Goal: Task Accomplishment & Management: Manage account settings

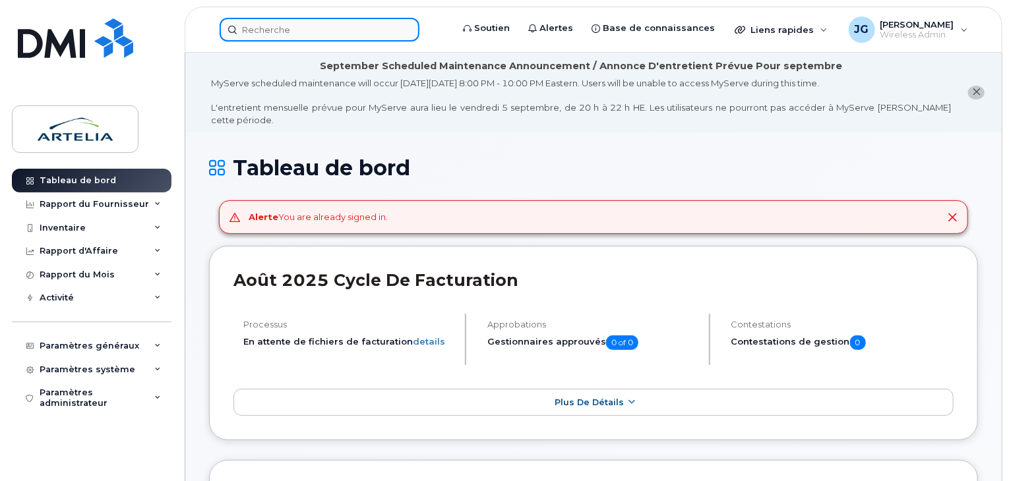
click at [295, 27] on input at bounding box center [320, 30] width 200 height 24
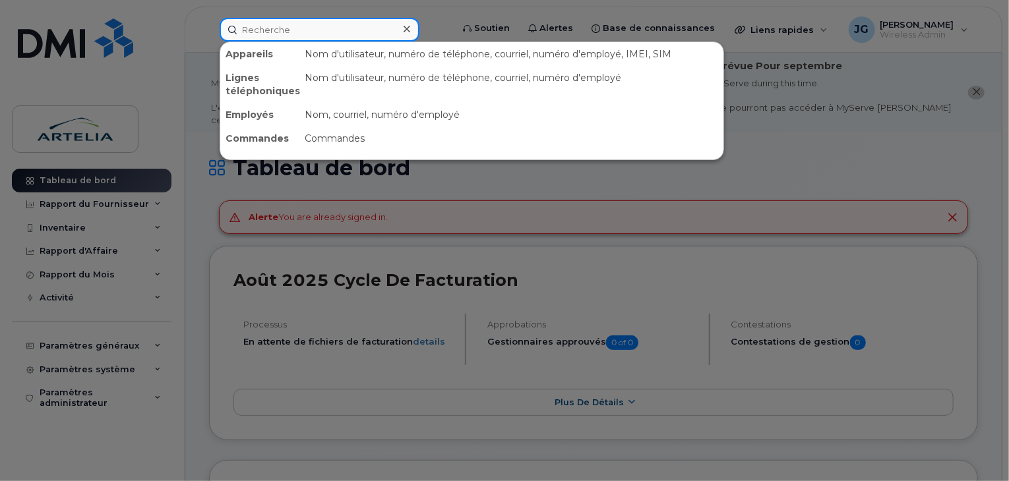
paste input "5142298151"
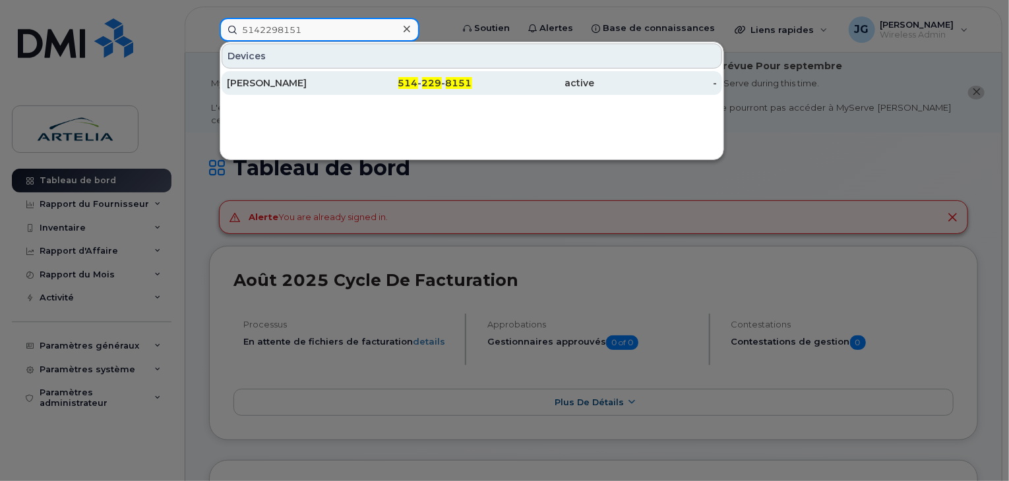
type input "5142298151"
click at [269, 88] on div "[PERSON_NAME]" at bounding box center [288, 83] width 123 height 13
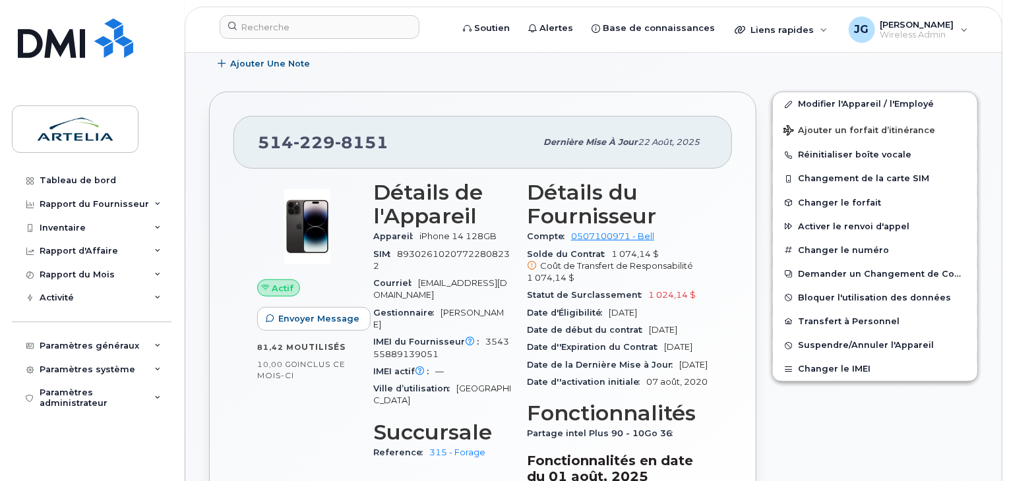
scroll to position [280, 0]
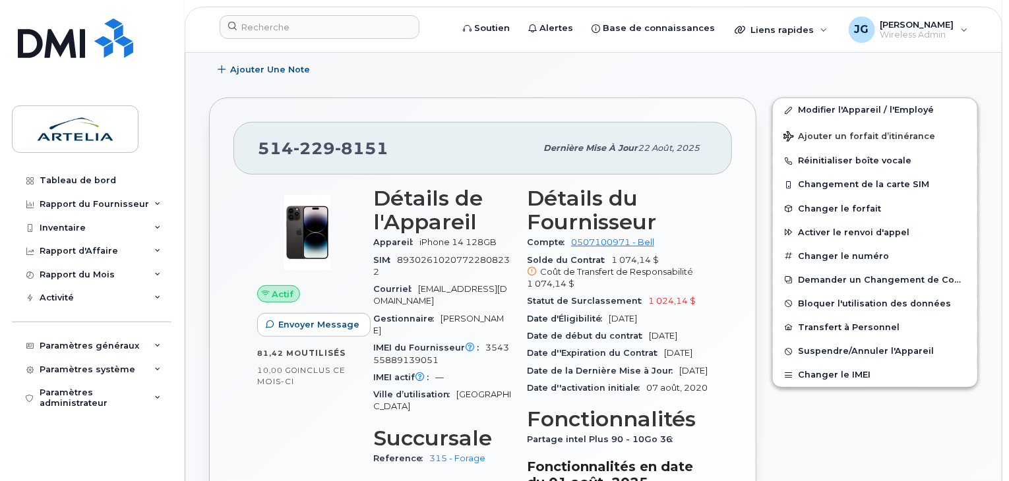
drag, startPoint x: 1005, startPoint y: 77, endPoint x: 1012, endPoint y: 32, distance: 46.1
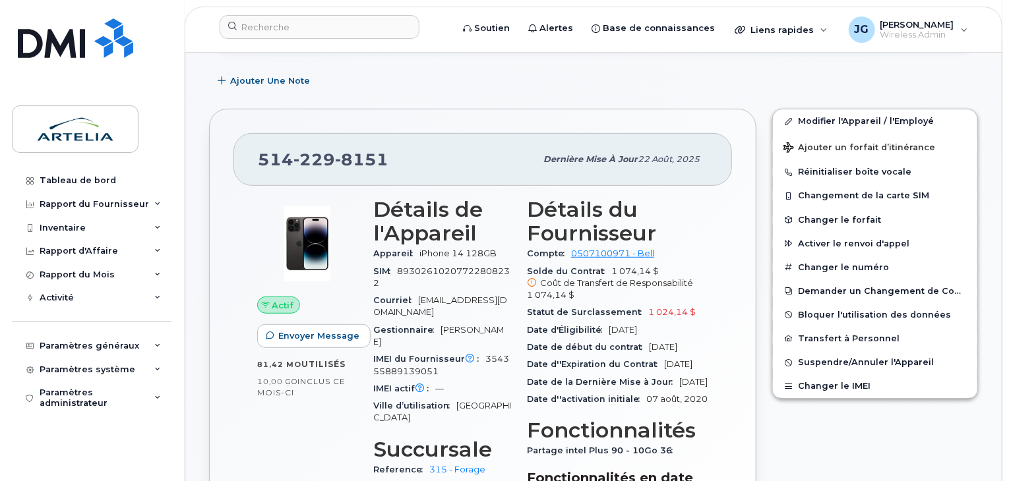
scroll to position [274, 0]
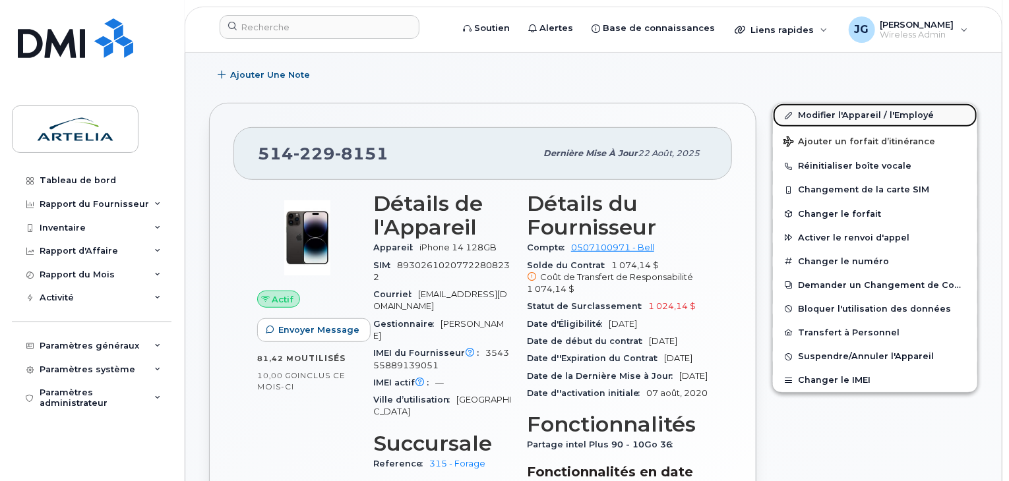
click at [810, 113] on link "Modifier l'Appareil / l'Employé" at bounding box center [875, 116] width 204 height 24
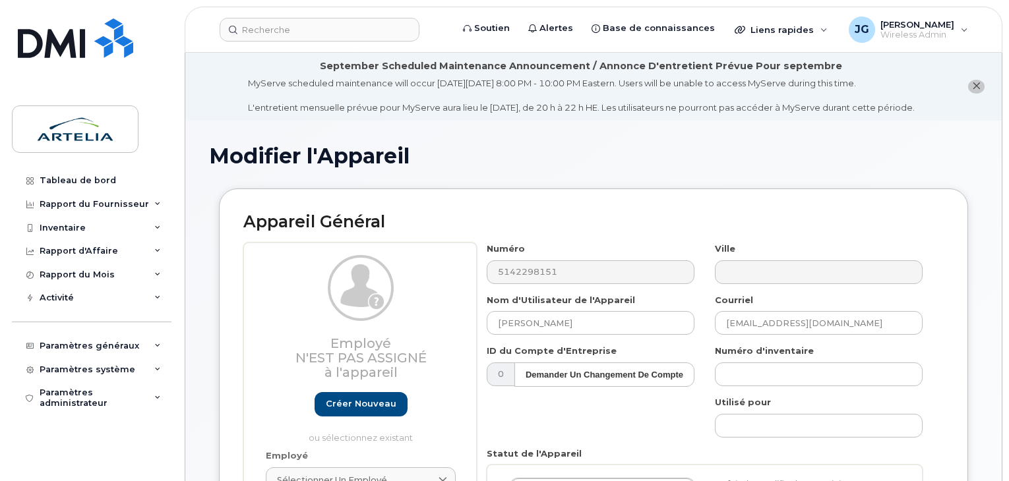
select select "29521997"
drag, startPoint x: 594, startPoint y: 325, endPoint x: 187, endPoint y: 312, distance: 406.5
click at [293, 312] on div "Employé N'est pas assigné à l'appareil Créer nouveau ou sélectionnez existant E…" at bounding box center [593, 433] width 700 height 381
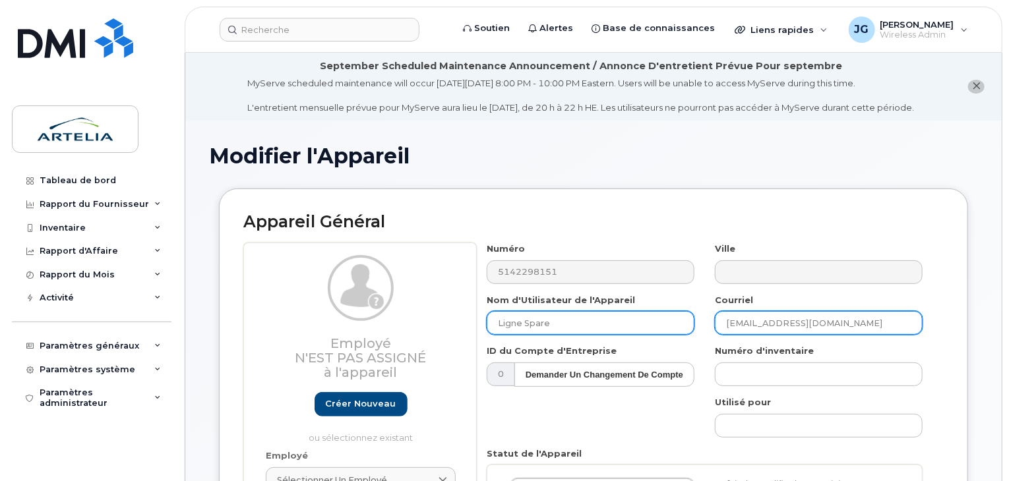
type input "Ligne Spare"
drag, startPoint x: 862, startPoint y: 325, endPoint x: 543, endPoint y: 328, distance: 318.6
click at [543, 328] on div "Numéro 5142298151 Ville Nom d'Utilisateur de l'Appareil Ligne Spare Courriel pb…" at bounding box center [705, 433] width 456 height 381
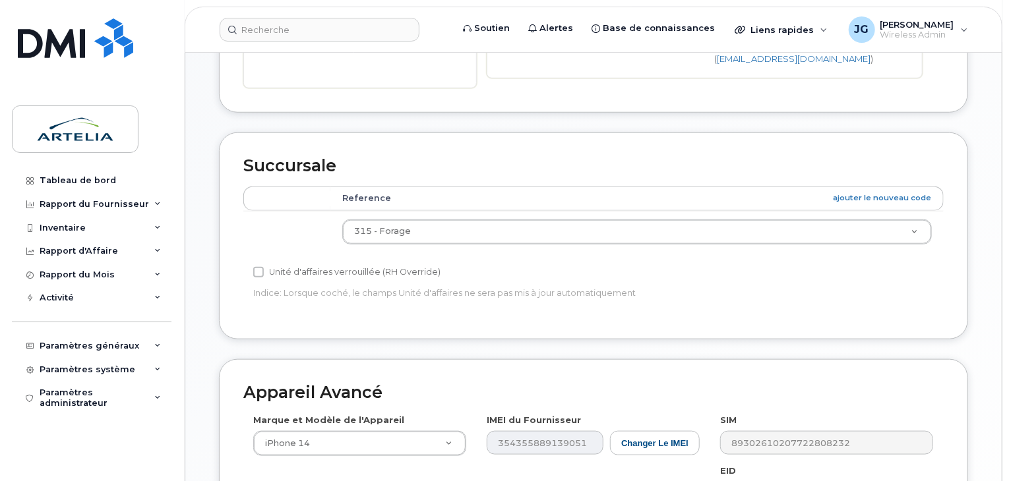
scroll to position [466, 0]
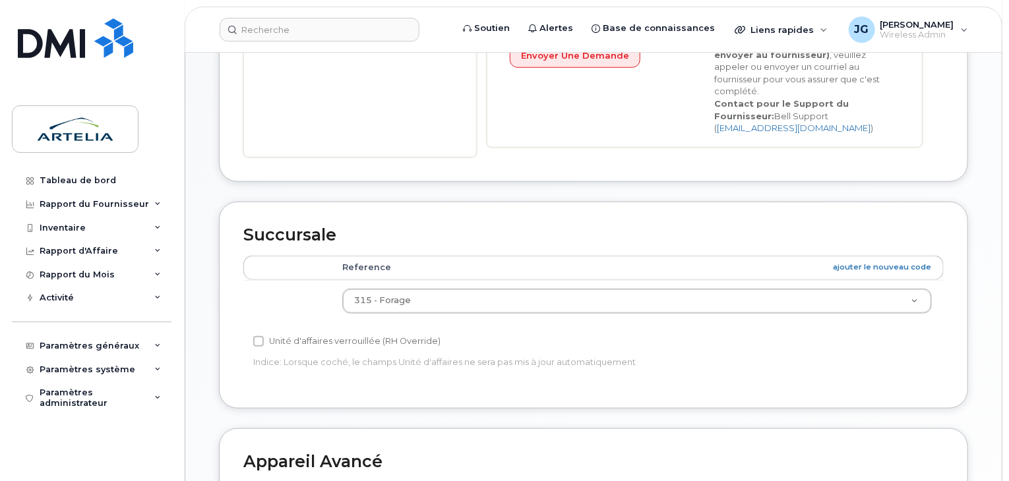
click at [454, 290] on td "315 - Forage 0 015 - Direction 020 - Comptabilité 030 - Administration 040 - In…" at bounding box center [636, 301] width 613 height 42
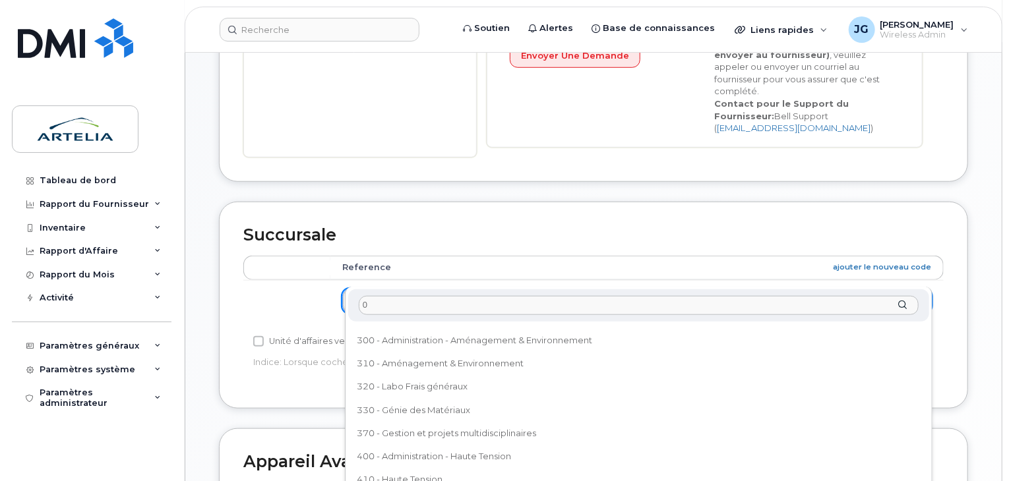
scroll to position [0, 0]
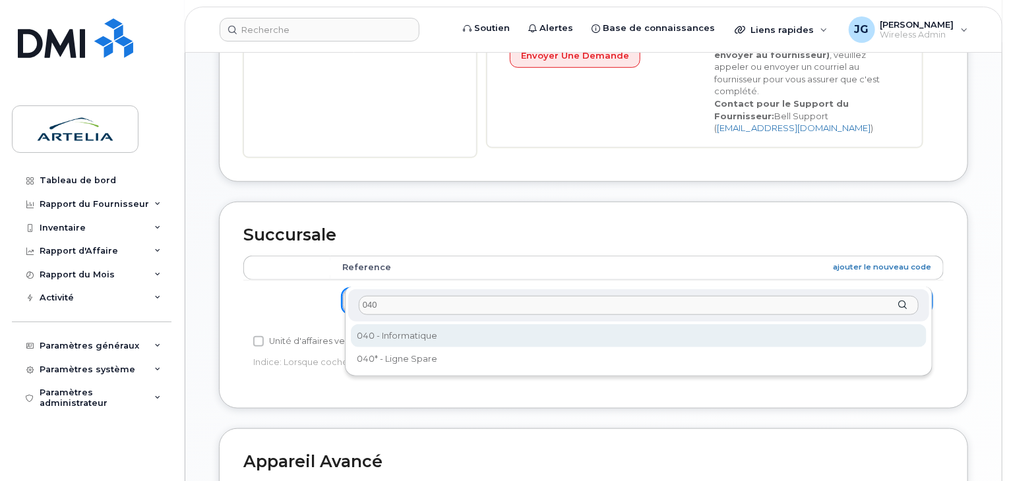
type input "040"
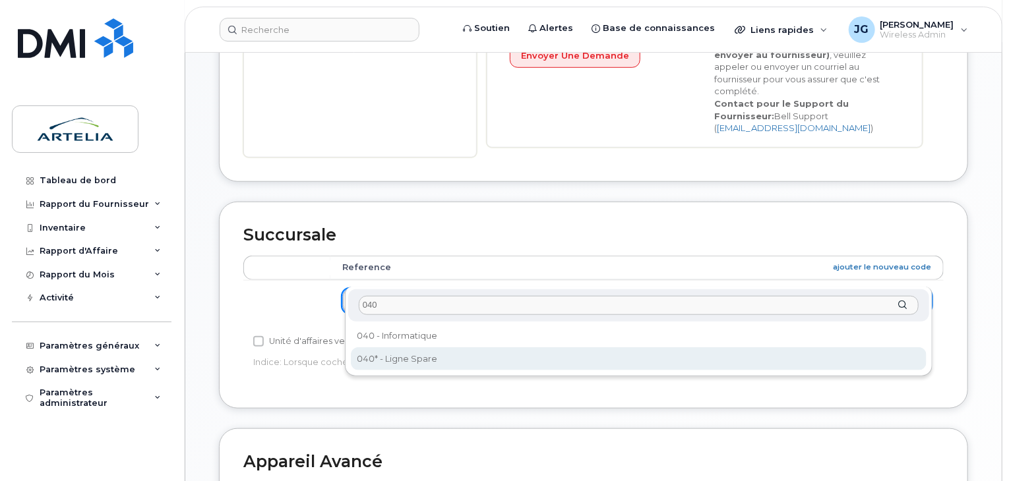
select select "29521960"
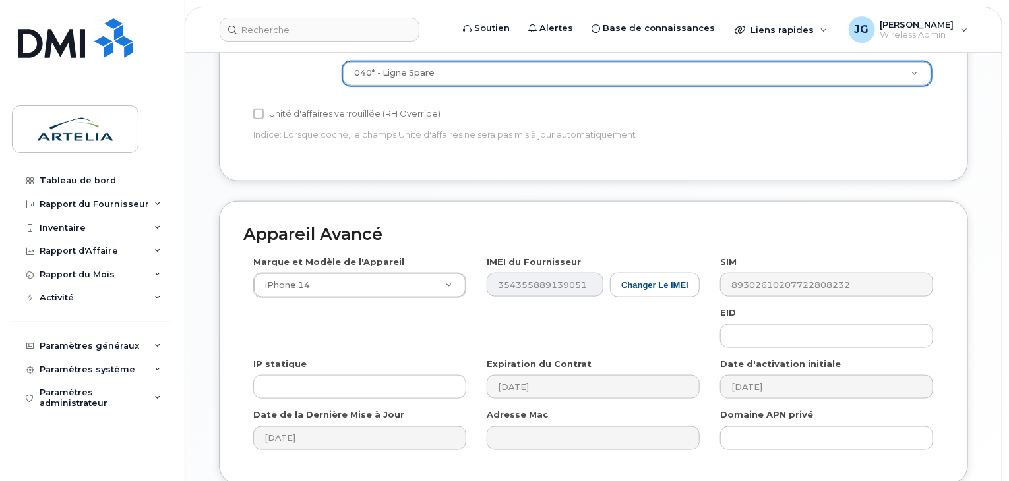
scroll to position [780, 0]
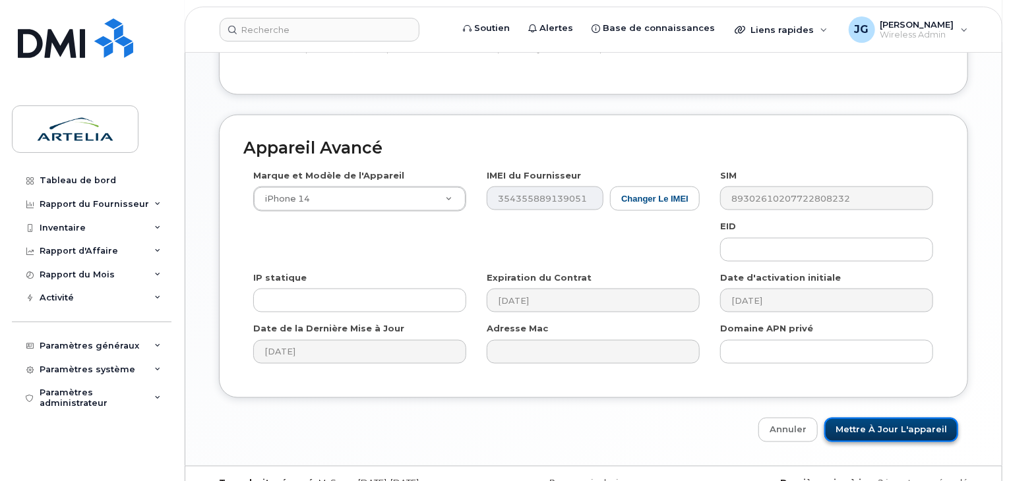
click at [879, 418] on input "Mettre à jour l'appareil" at bounding box center [891, 430] width 134 height 24
type input "Sauvegarde..."
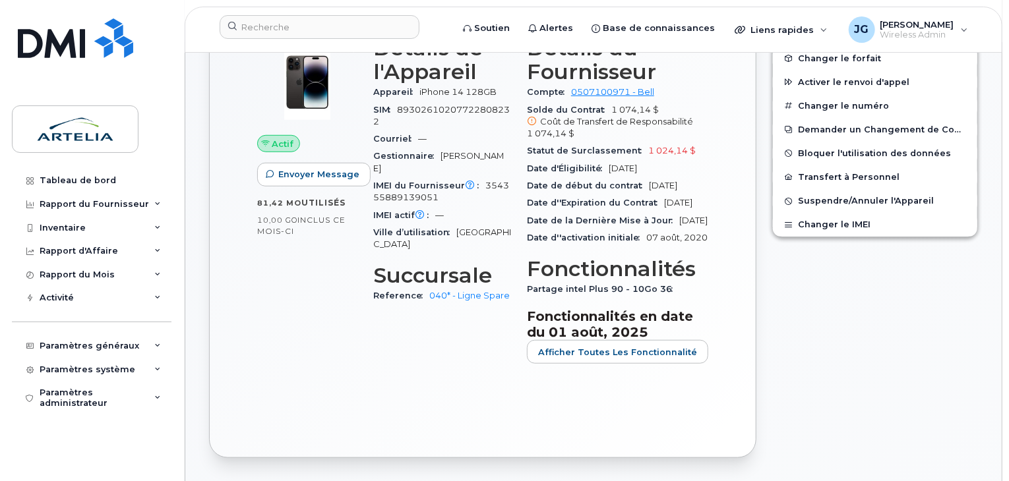
scroll to position [351, 0]
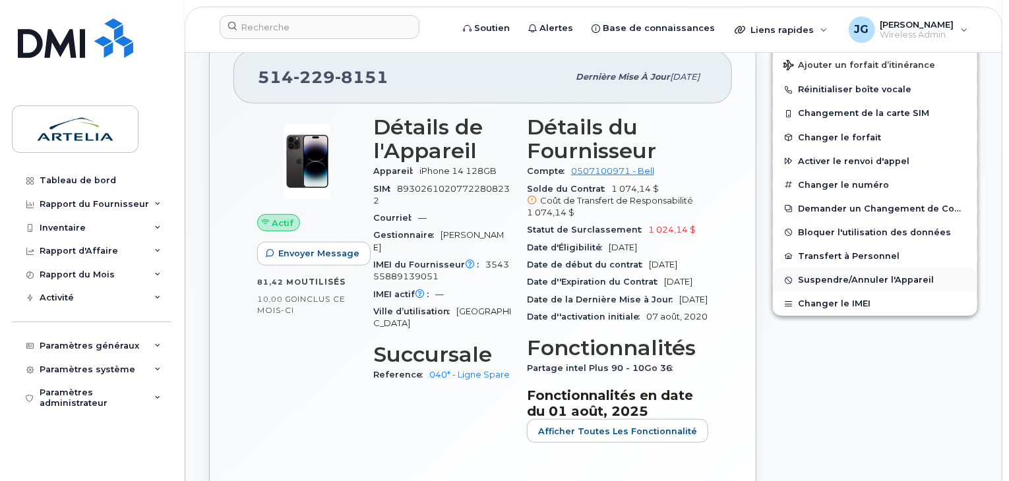
click at [786, 272] on button "Suspendre/Annuler l'Appareil" at bounding box center [875, 280] width 204 height 24
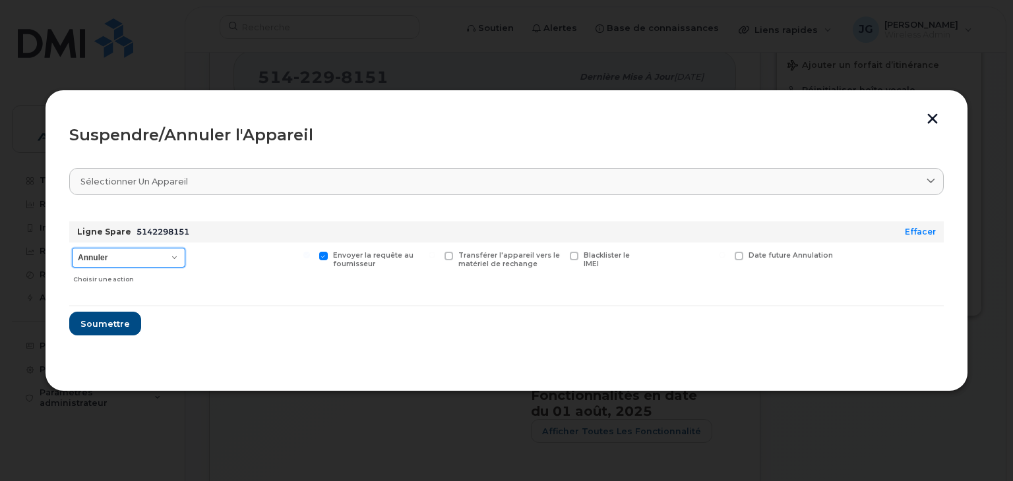
click at [80, 262] on select "Annuler Suspendre - Prolonger la suspension Suspendre - Tarif réduit Suspendre …" at bounding box center [128, 258] width 113 height 20
select select "[object Object]"
click at [72, 248] on select "Annuler Suspendre - Prolonger la suspension Suspendre - Tarif réduit Suspendre …" at bounding box center [128, 258] width 113 height 20
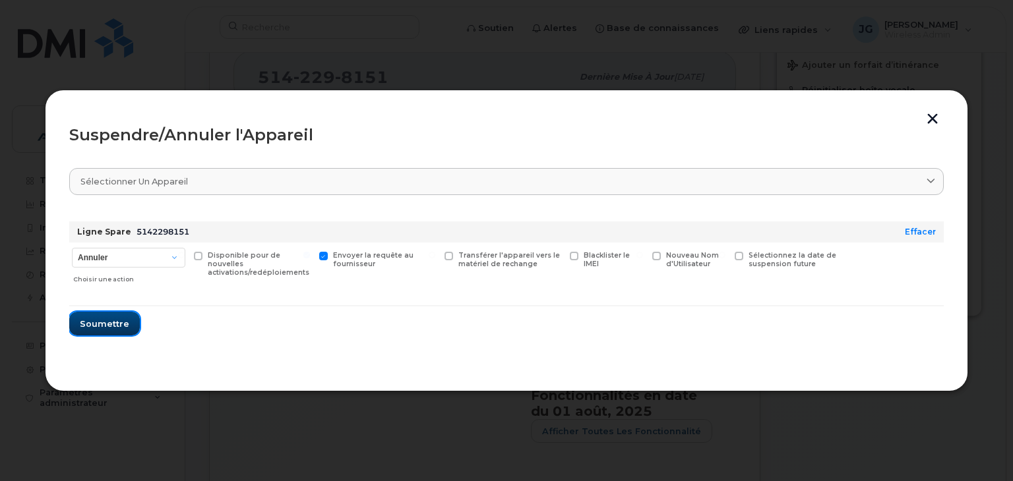
click at [88, 315] on button "Soumettre" at bounding box center [104, 324] width 71 height 24
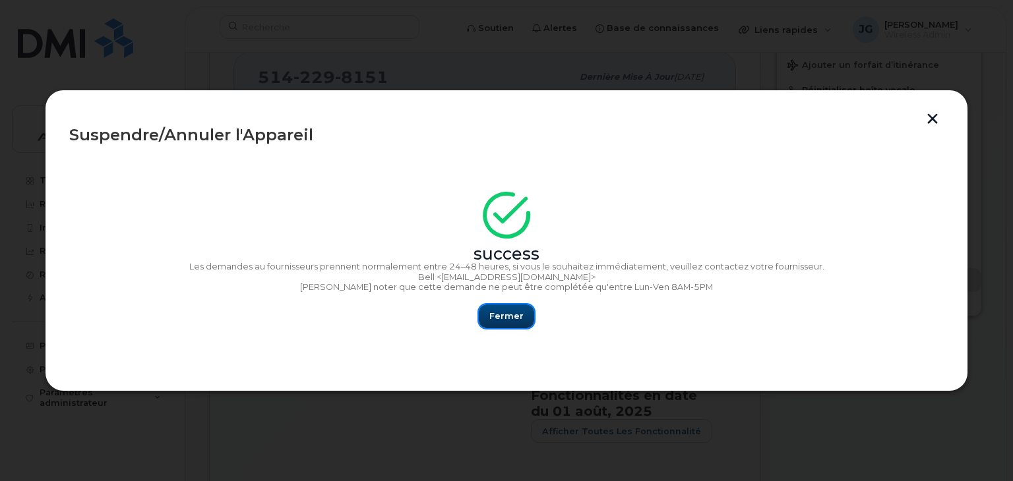
click at [505, 310] on span "Fermer" at bounding box center [506, 316] width 34 height 13
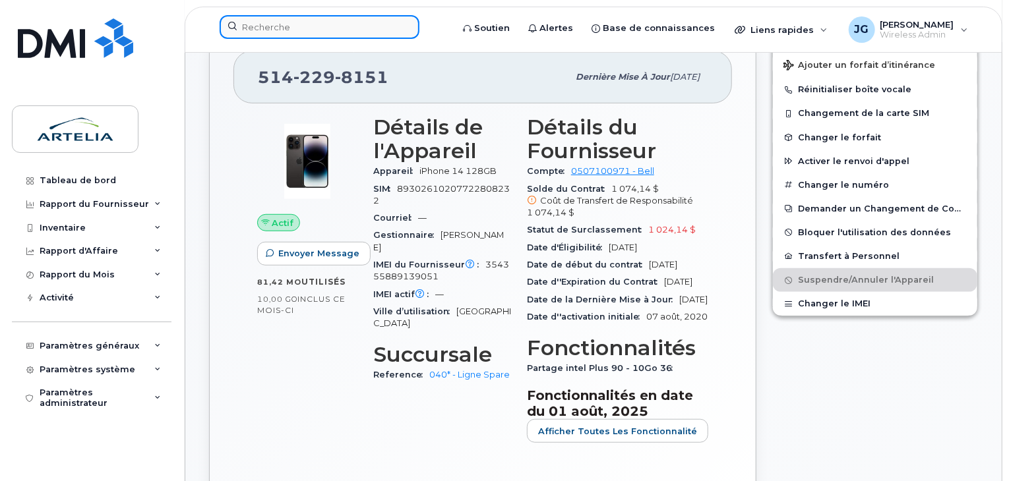
click at [321, 22] on input at bounding box center [320, 27] width 200 height 24
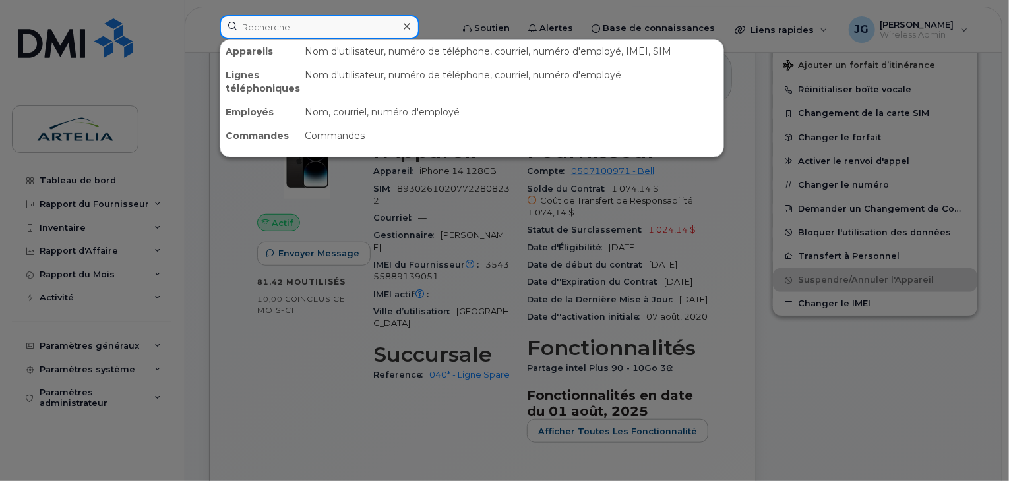
paste input "5149190817"
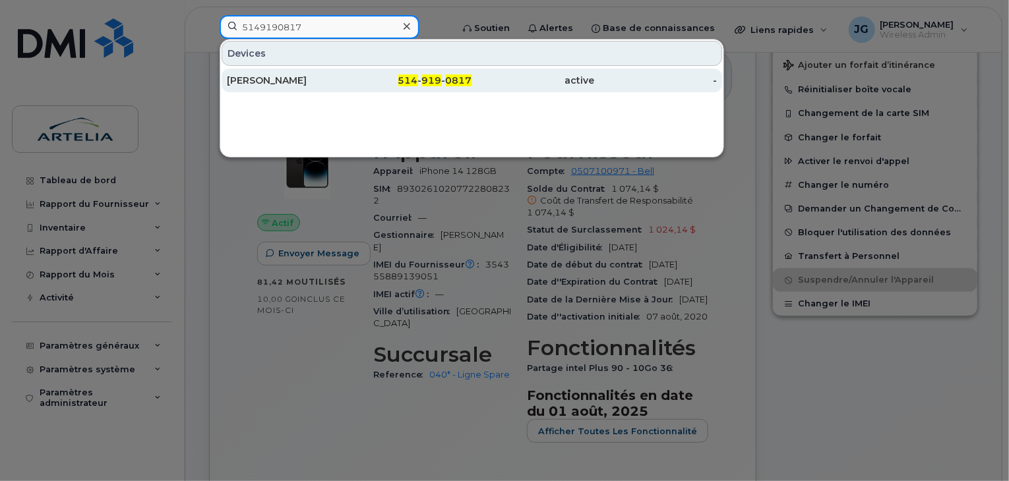
type input "5149190817"
click at [303, 78] on div "Kirill Denisov" at bounding box center [288, 80] width 123 height 13
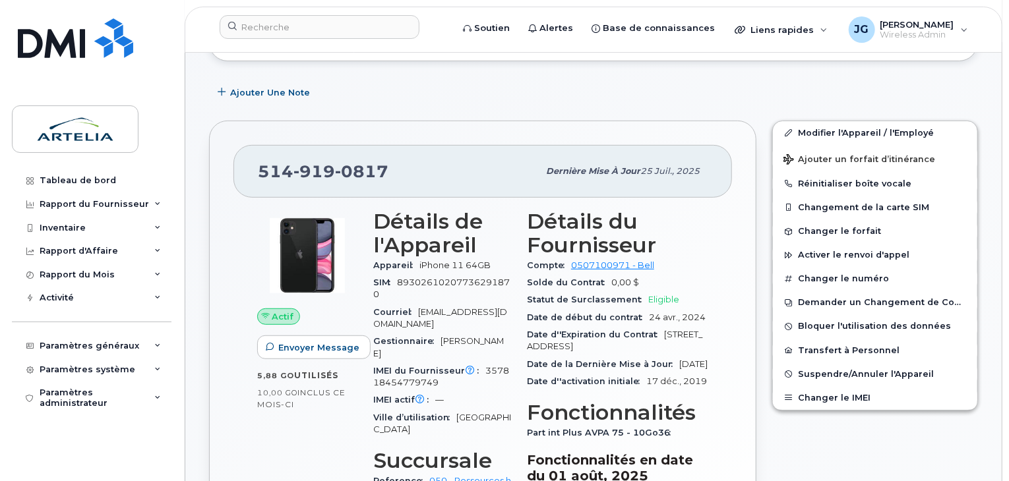
scroll to position [235, 0]
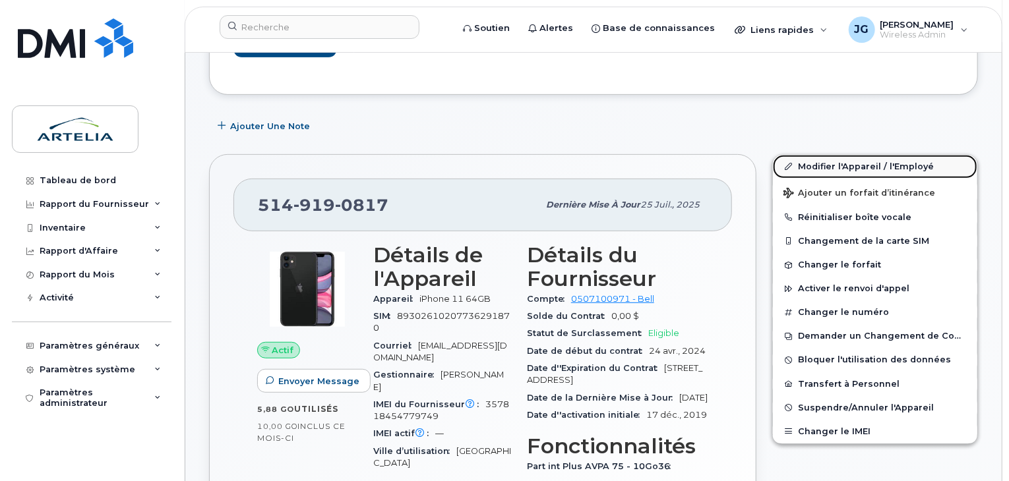
click at [791, 163] on icon at bounding box center [789, 166] width 7 height 7
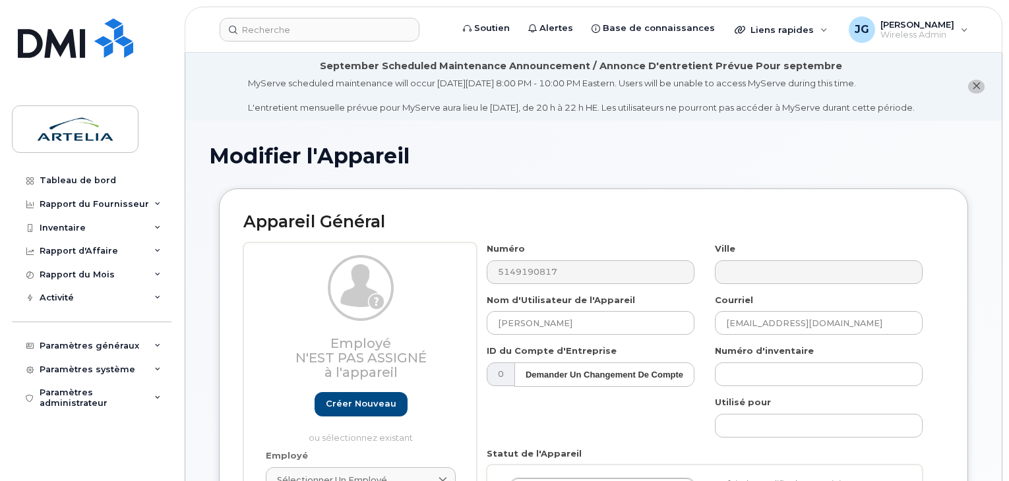
select select "29521965"
drag, startPoint x: 600, startPoint y: 313, endPoint x: 247, endPoint y: 307, distance: 352.3
click at [274, 307] on div "Employé N'est pas assigné à l'appareil Créer nouveau ou sélectionnez existant E…" at bounding box center [593, 433] width 700 height 381
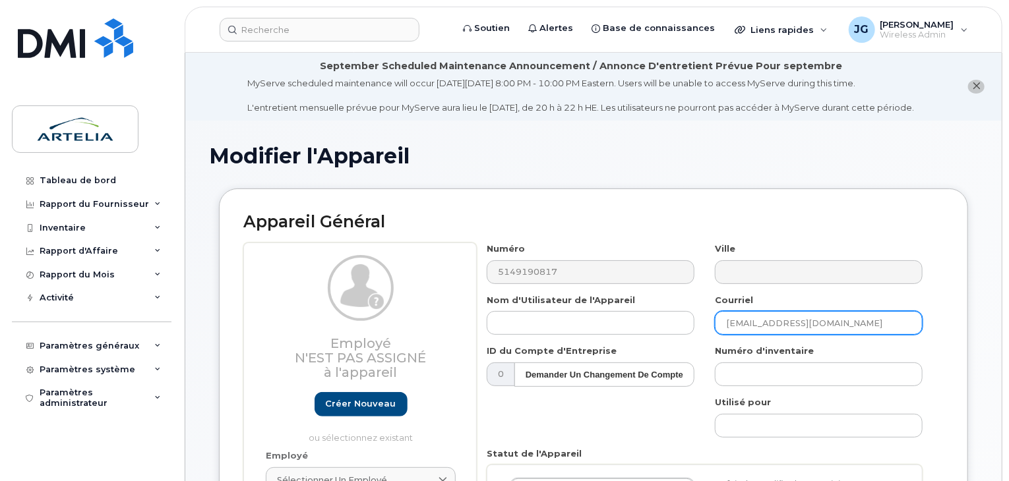
drag, startPoint x: 862, startPoint y: 315, endPoint x: 609, endPoint y: 336, distance: 254.2
click at [619, 340] on div "Numéro 5149190817 Ville Nom d'Utilisateur de l'Appareil Courriel kdenisov@fnx-i…" at bounding box center [705, 433] width 456 height 381
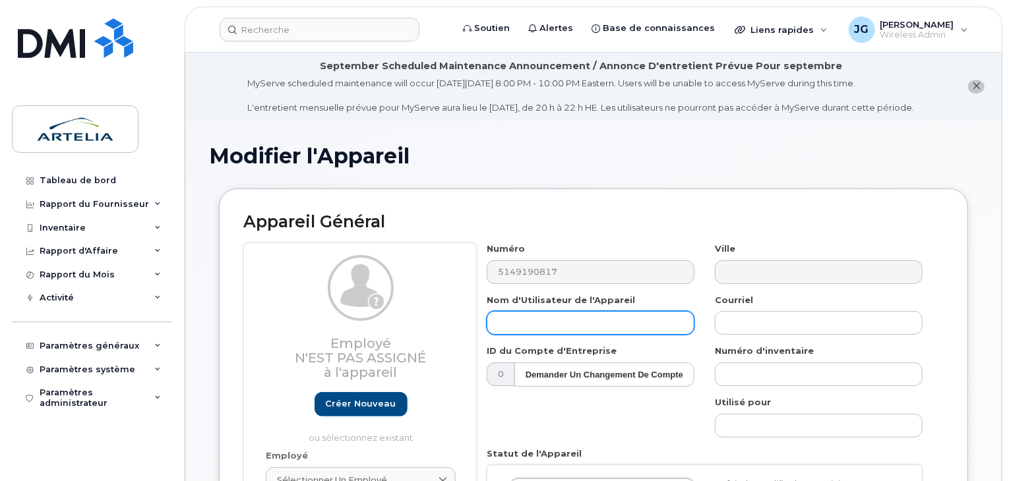
click at [597, 328] on input "text" at bounding box center [591, 323] width 208 height 24
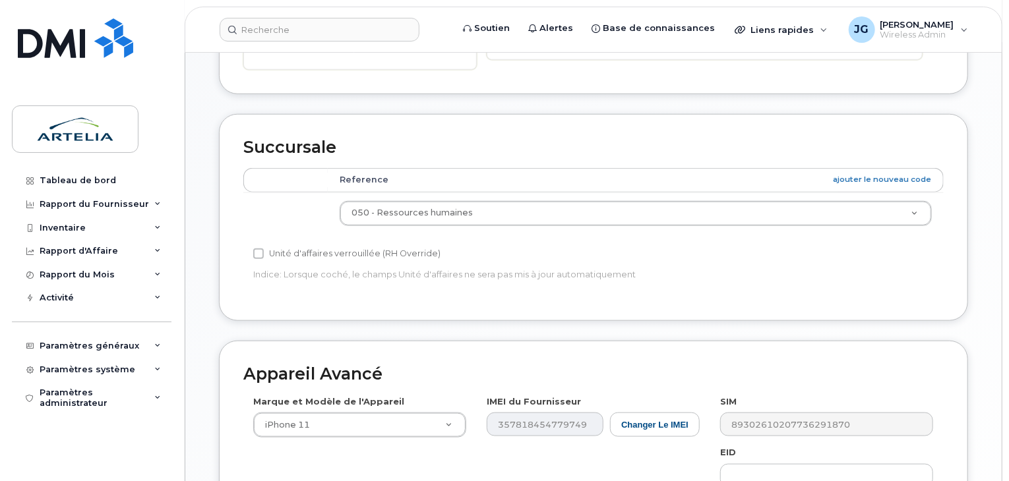
scroll to position [552, 0]
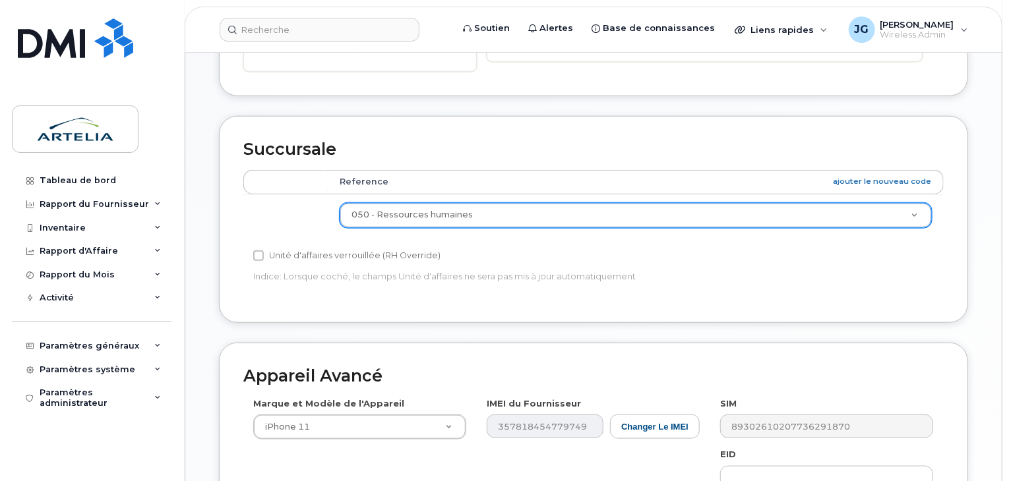
type input "Ligne SPare"
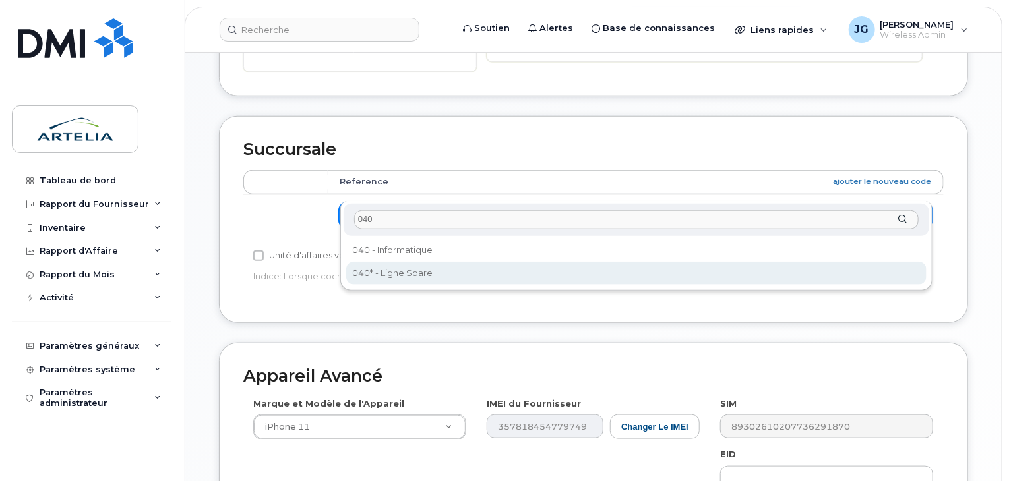
type input "040"
select select "29521960"
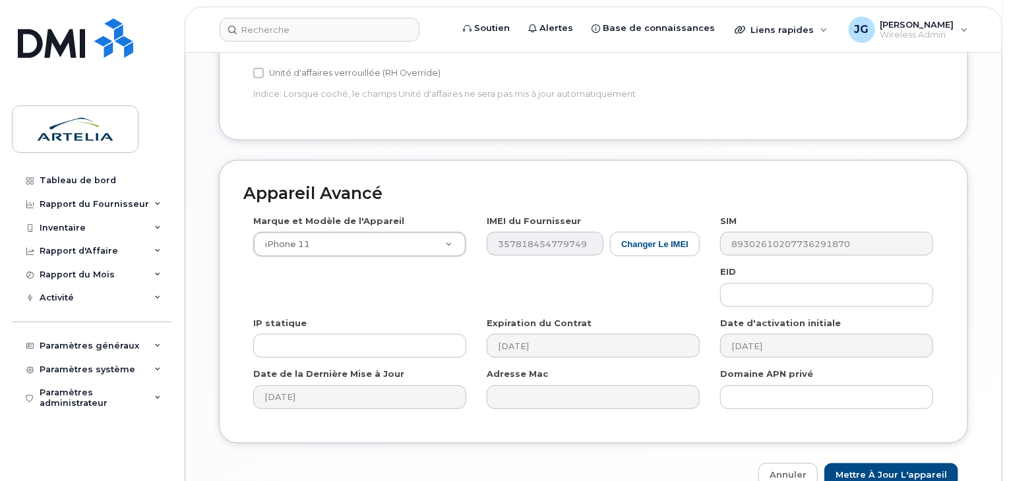
scroll to position [780, 0]
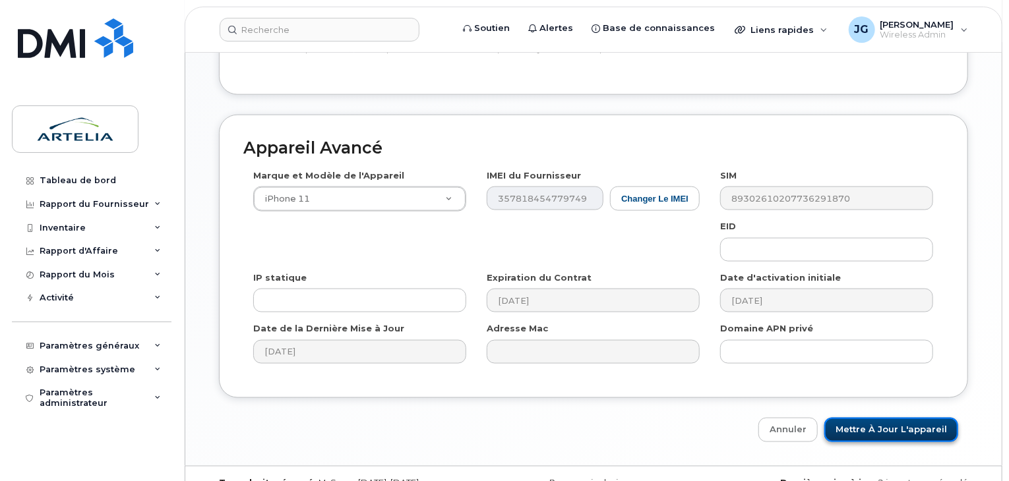
click at [910, 418] on input "Mettre à jour l'appareil" at bounding box center [891, 430] width 134 height 24
type input "Sauvegarde..."
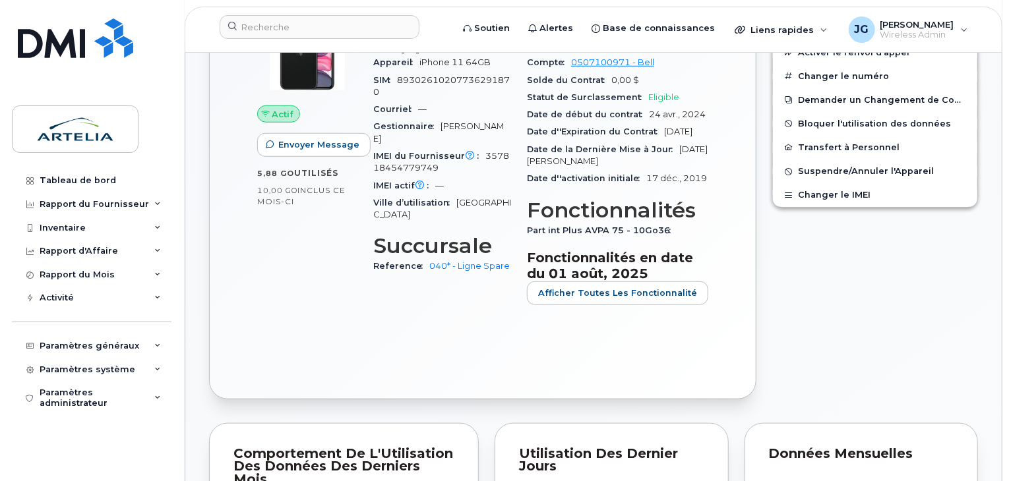
scroll to position [399, 0]
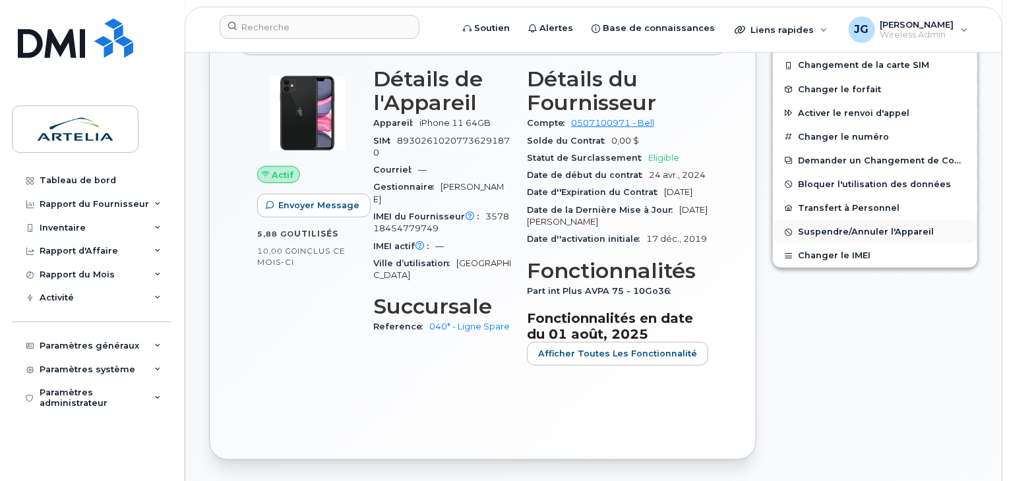
click at [833, 228] on span "Suspendre/Annuler l'Appareil" at bounding box center [866, 233] width 136 height 10
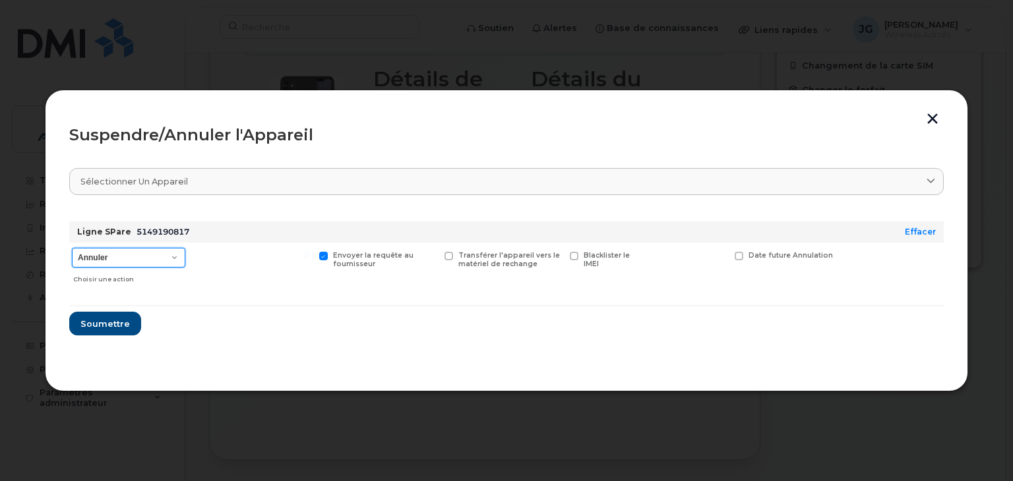
click at [100, 259] on select "Annuler Suspendre - Prolonger la suspension Suspendre - Tarif réduit Suspendre …" at bounding box center [128, 258] width 113 height 20
select select "[object Object]"
click at [72, 248] on select "Annuler Suspendre - Prolonger la suspension Suspendre - Tarif réduit Suspendre …" at bounding box center [128, 258] width 113 height 20
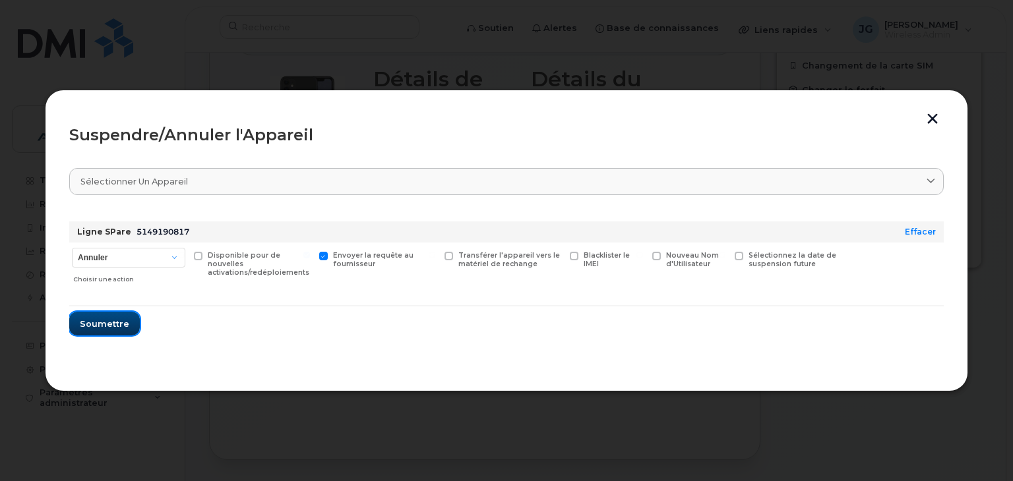
click at [104, 325] on span "Soumettre" at bounding box center [104, 324] width 49 height 13
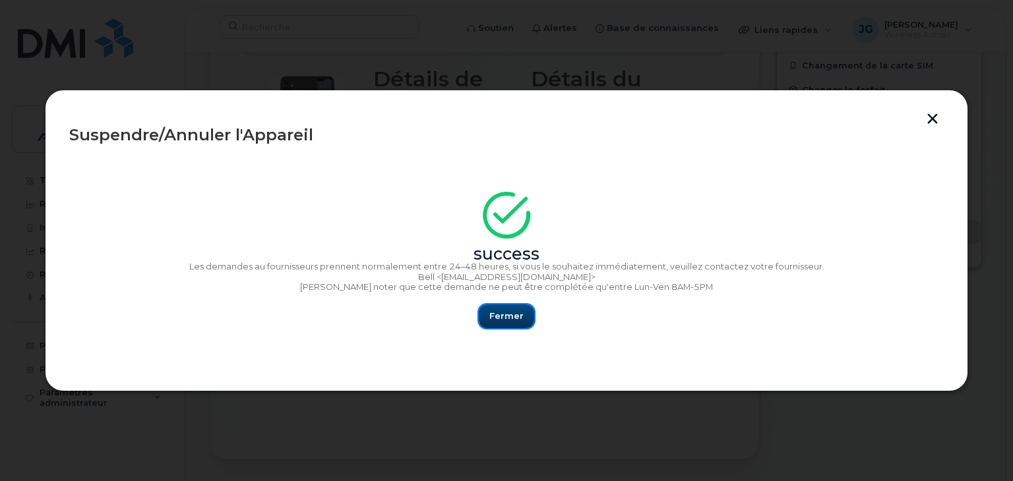
click at [489, 317] on button "Fermer" at bounding box center [506, 317] width 55 height 24
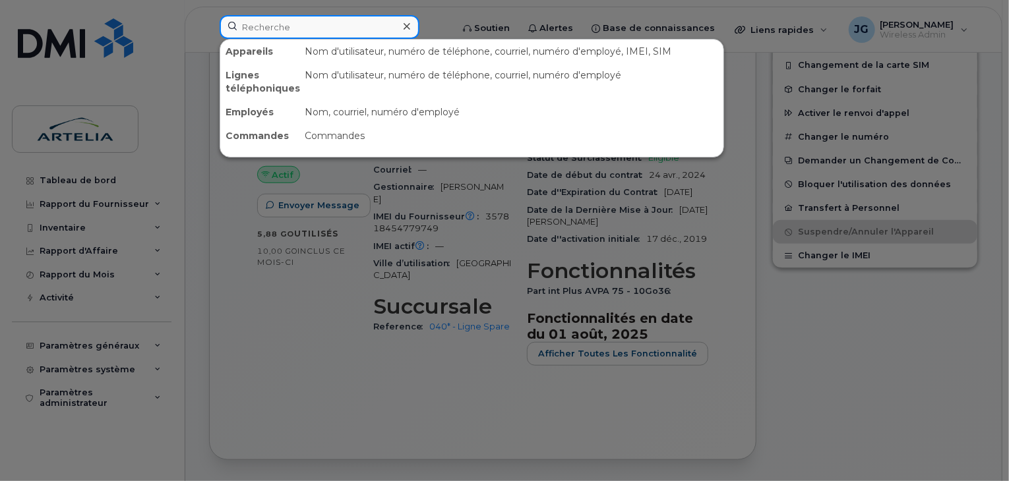
click at [264, 24] on input at bounding box center [320, 27] width 200 height 24
paste input "5142086355"
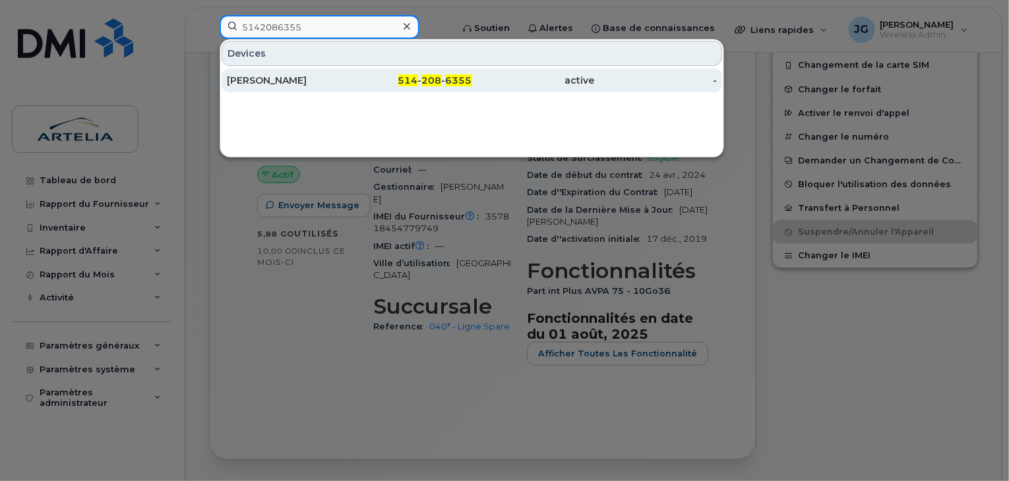
type input "5142086355"
click at [261, 88] on div "[PERSON_NAME]" at bounding box center [288, 81] width 123 height 24
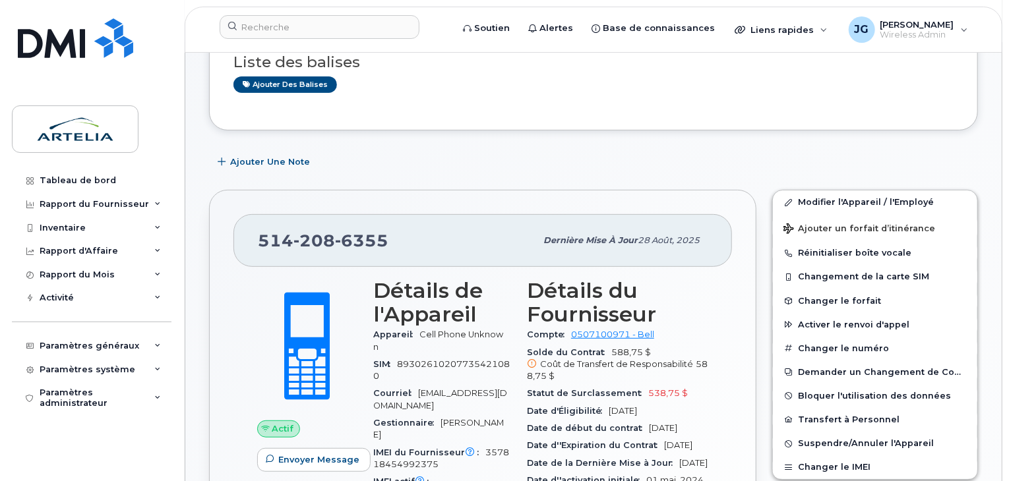
scroll to position [185, 0]
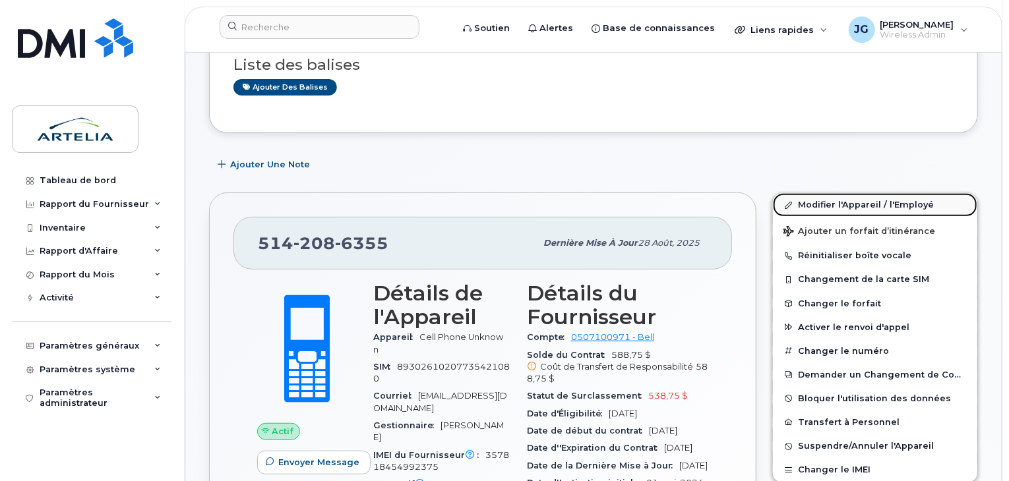
click at [889, 200] on link "Modifier l'Appareil / l'Employé" at bounding box center [875, 205] width 204 height 24
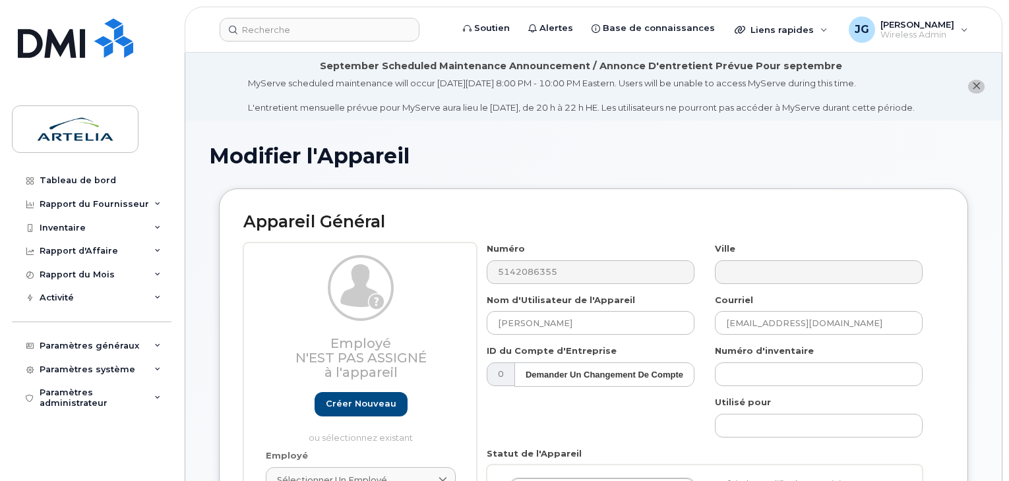
select select "29521982"
drag, startPoint x: 611, startPoint y: 326, endPoint x: 307, endPoint y: 348, distance: 305.4
click at [307, 348] on div "Employé N'est pas assigné à l'appareil Créer nouveau ou sélectionnez existant E…" at bounding box center [593, 433] width 700 height 381
type input ":"
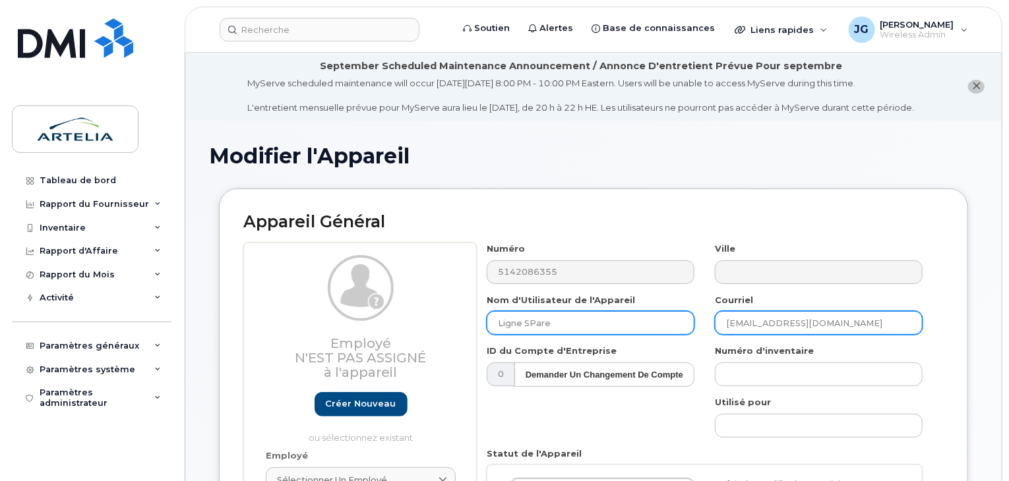
type input "Ligne SPare"
drag, startPoint x: 859, startPoint y: 328, endPoint x: 435, endPoint y: 326, distance: 424.1
click at [435, 326] on div "Employé N'est pas assigné à l'appareil Créer nouveau ou sélectionnez existant E…" at bounding box center [593, 433] width 700 height 381
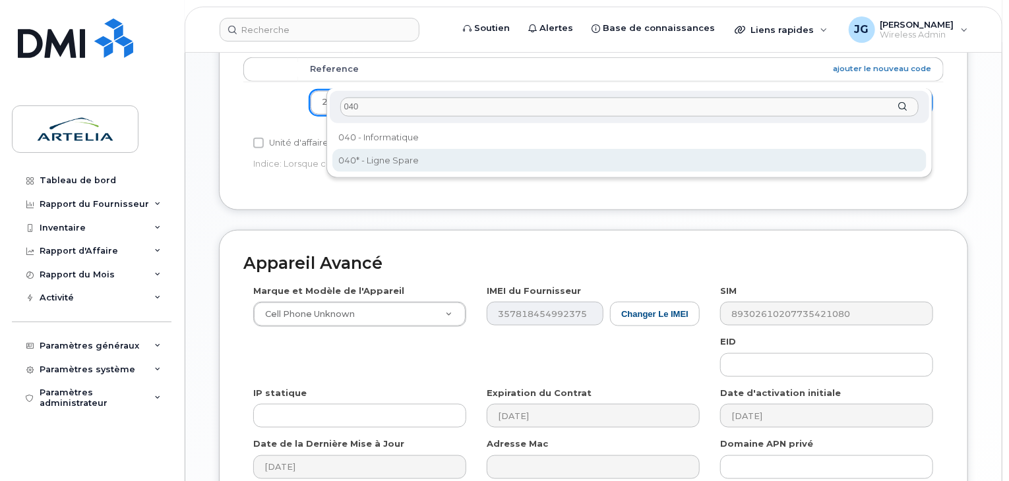
type input "040"
select select "29521960"
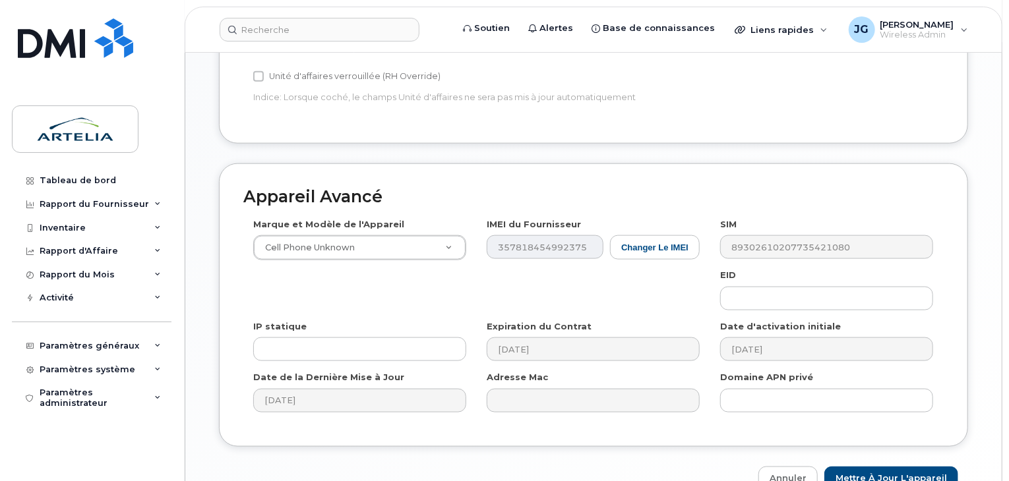
scroll to position [736, 0]
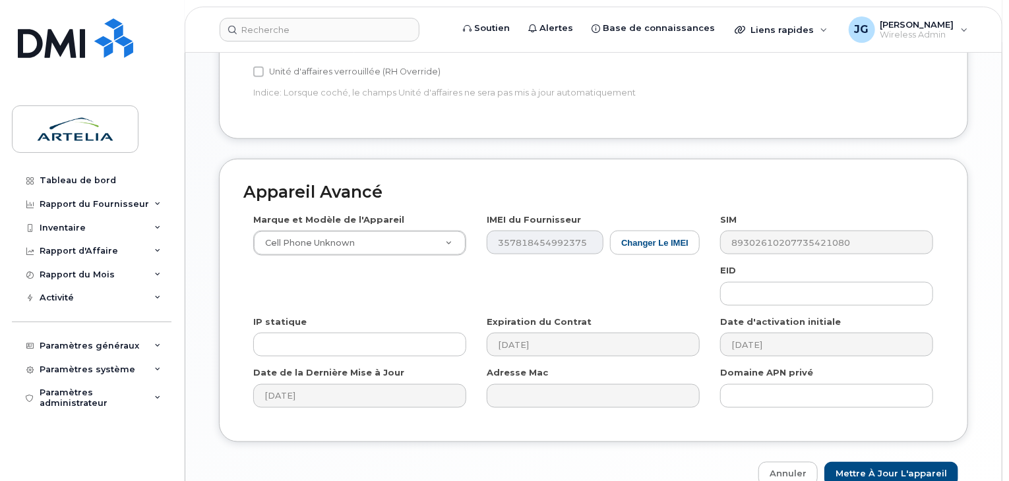
click at [910, 462] on input "Mettre à jour l'appareil" at bounding box center [891, 474] width 134 height 24
type input "Sauvegarde..."
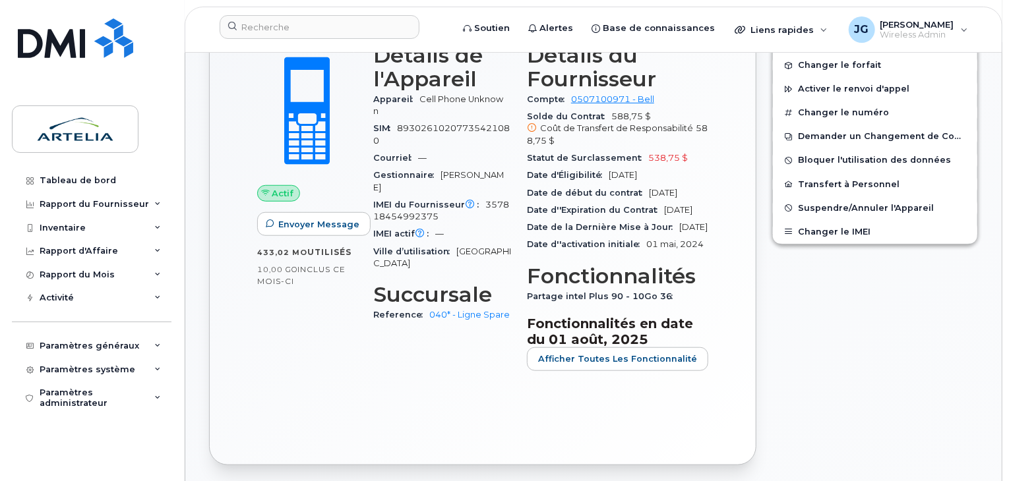
scroll to position [435, 0]
click at [859, 203] on span "Suspendre/Annuler l'Appareil" at bounding box center [866, 208] width 136 height 10
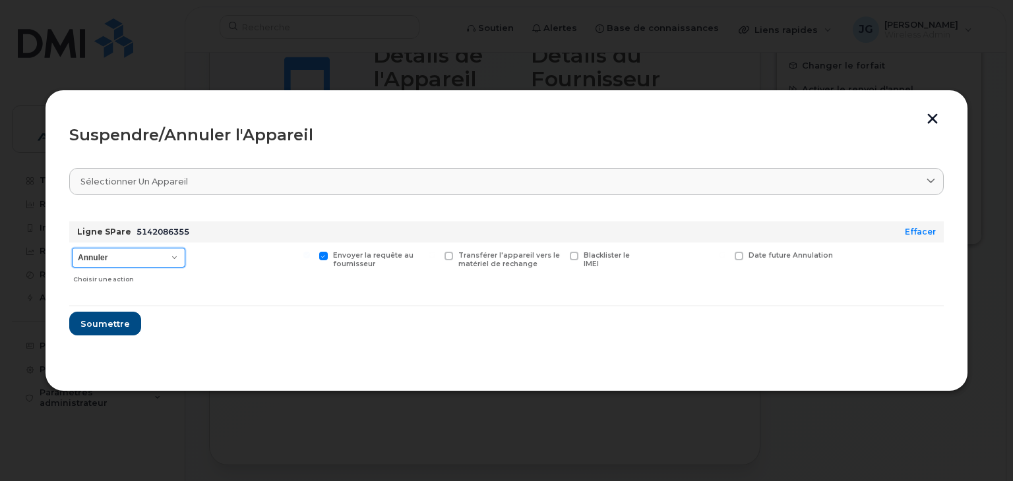
click at [101, 253] on select "Annuler Suspendre - Prolonger la suspension Suspendre - Tarif réduit Suspendre …" at bounding box center [128, 258] width 113 height 20
select select "[object Object]"
click at [72, 248] on select "Annuler Suspendre - Prolonger la suspension Suspendre - Tarif réduit Suspendre …" at bounding box center [128, 258] width 113 height 20
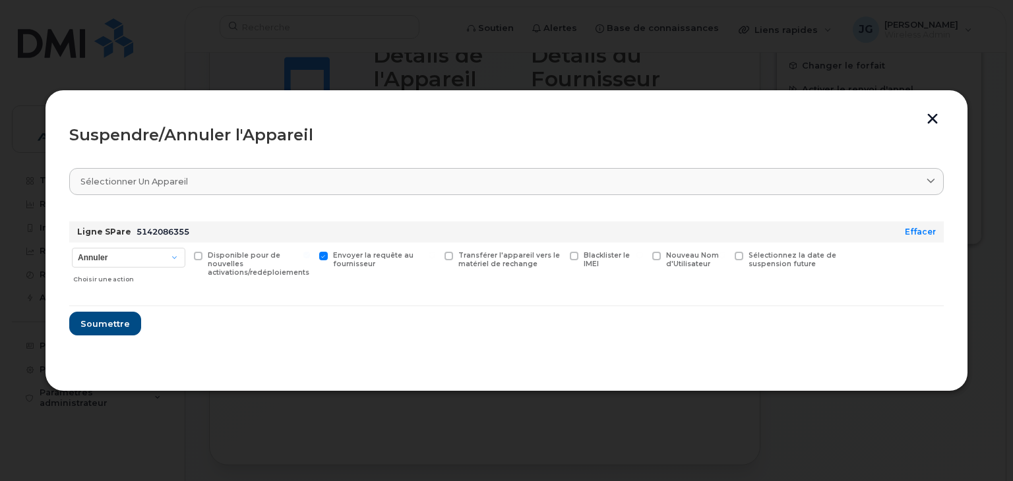
click at [762, 267] on span "Sélectionnez la date de suspension future" at bounding box center [793, 259] width 88 height 17
click at [726, 259] on input "Sélectionnez la date de suspension future" at bounding box center [722, 255] width 7 height 7
checkbox input "true"
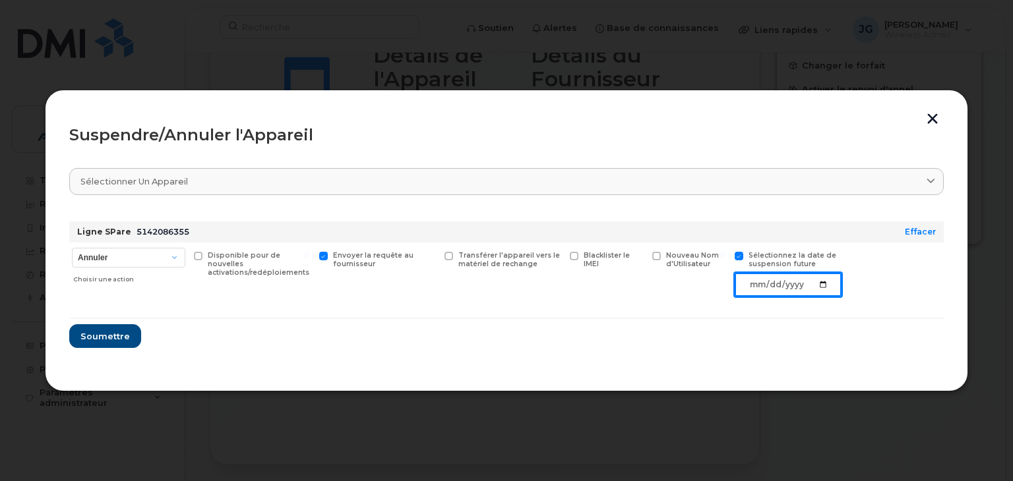
click at [824, 286] on input "date" at bounding box center [788, 285] width 107 height 24
type input "2025-09-11"
click at [99, 338] on span "Soumettre" at bounding box center [104, 336] width 49 height 13
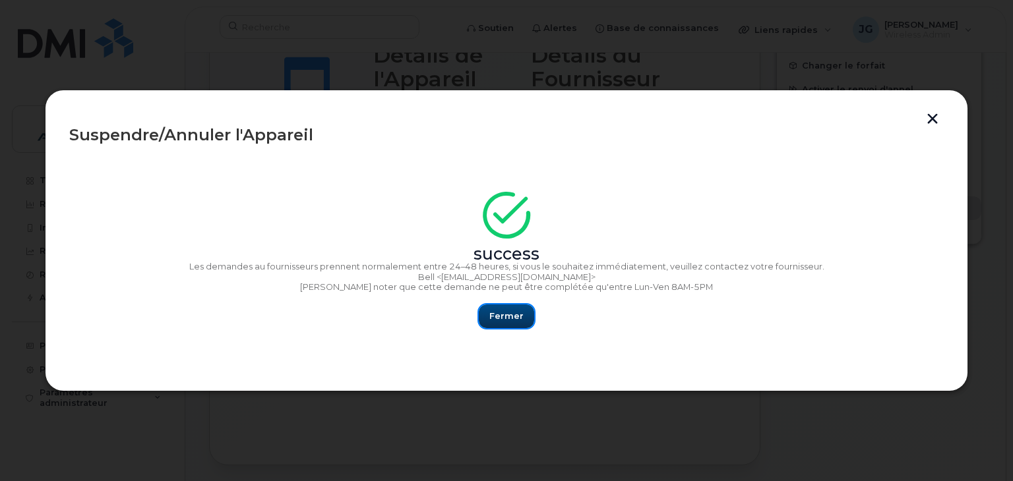
click at [512, 321] on span "Fermer" at bounding box center [506, 316] width 34 height 13
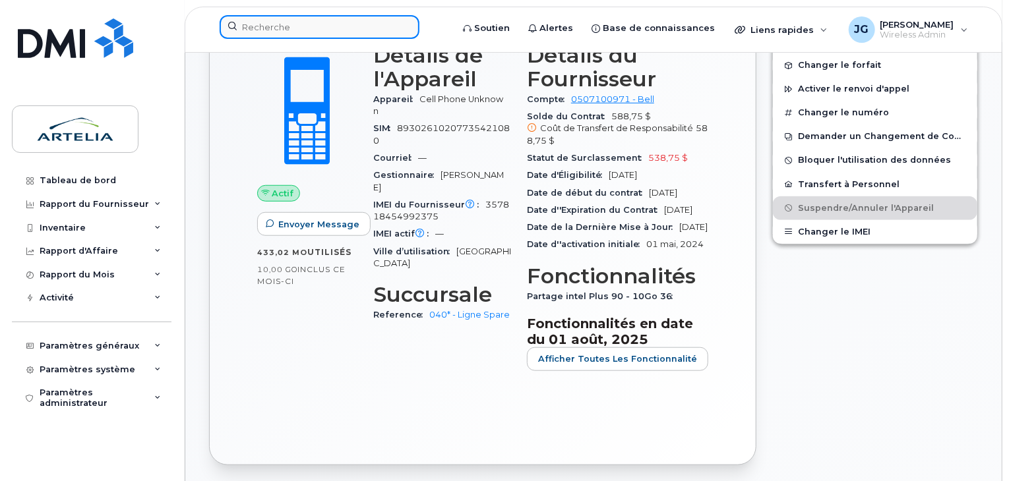
click at [309, 30] on input at bounding box center [320, 27] width 200 height 24
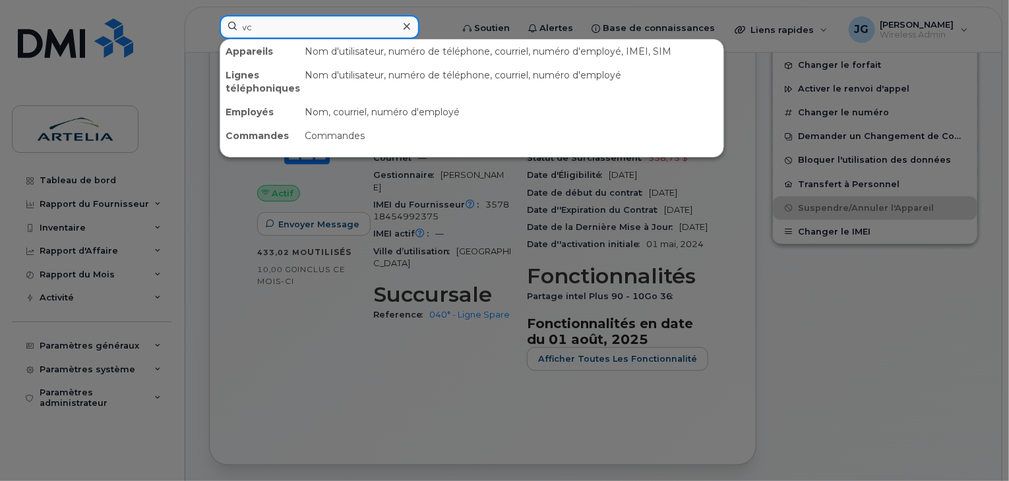
type input "v"
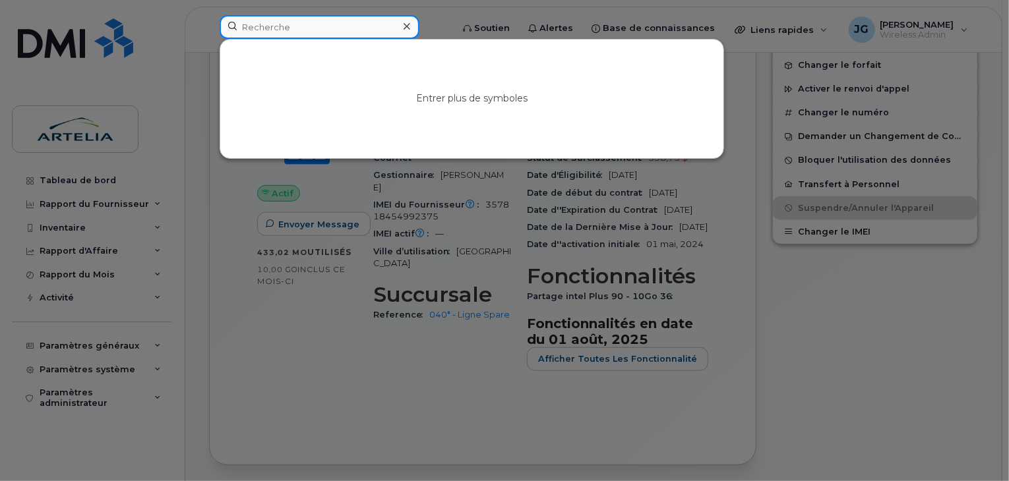
paste input "5146790288"
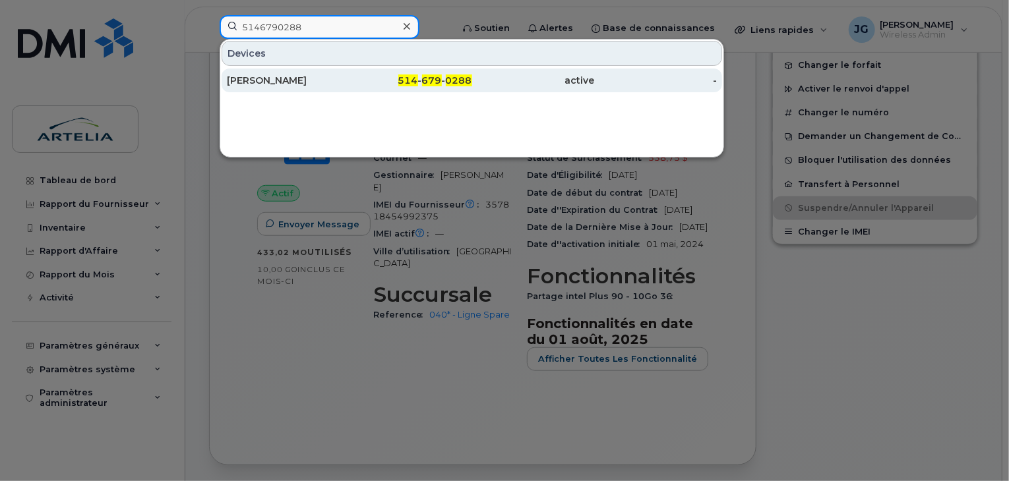
type input "5146790288"
click at [305, 80] on div "[PERSON_NAME]" at bounding box center [288, 80] width 123 height 13
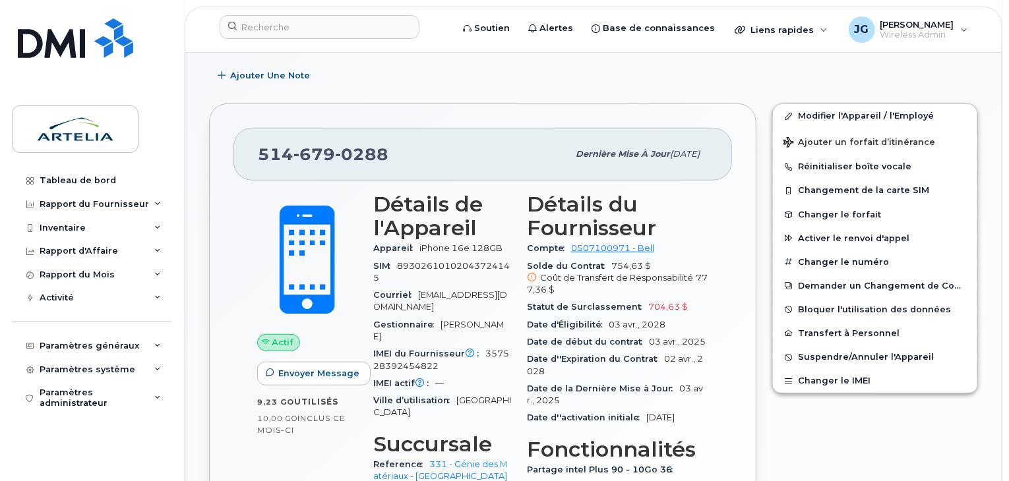
scroll to position [388, 0]
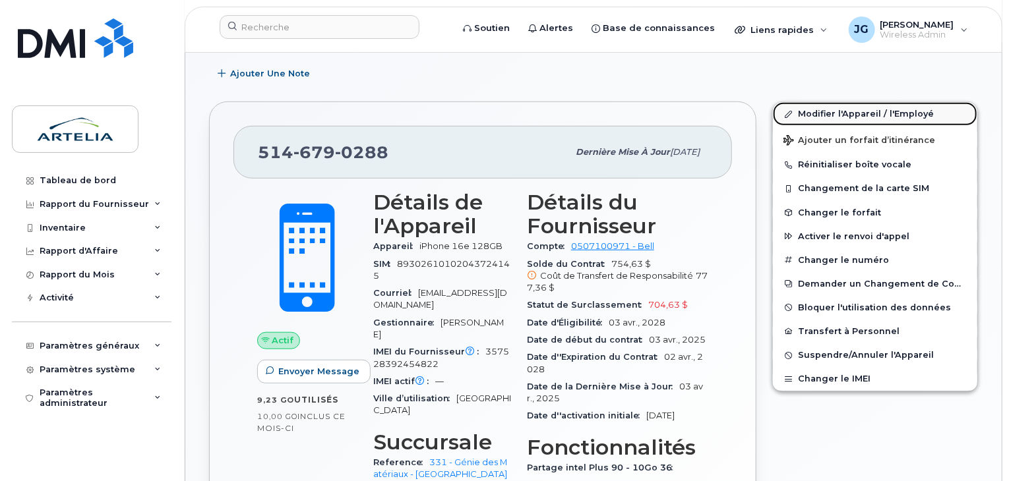
click at [815, 113] on link "Modifier l'Appareil / l'Employé" at bounding box center [875, 114] width 204 height 24
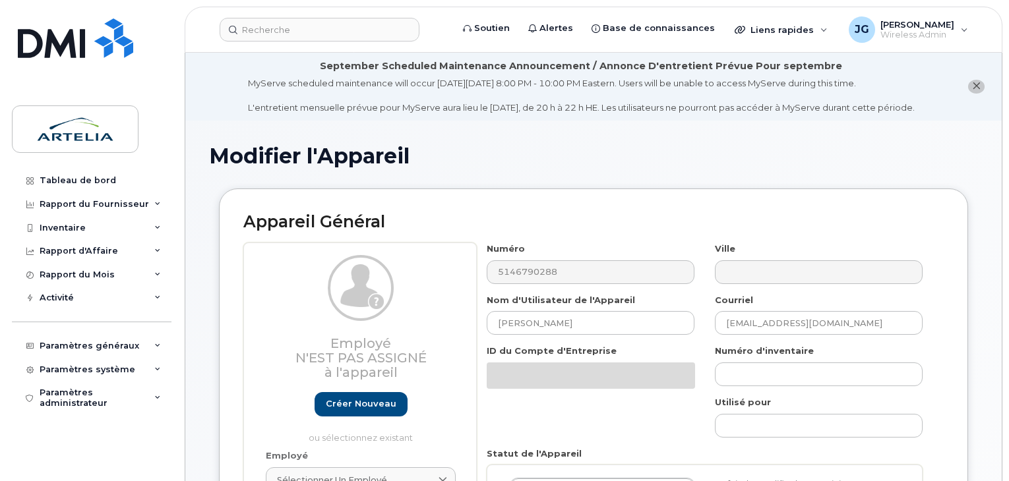
select select "29522000"
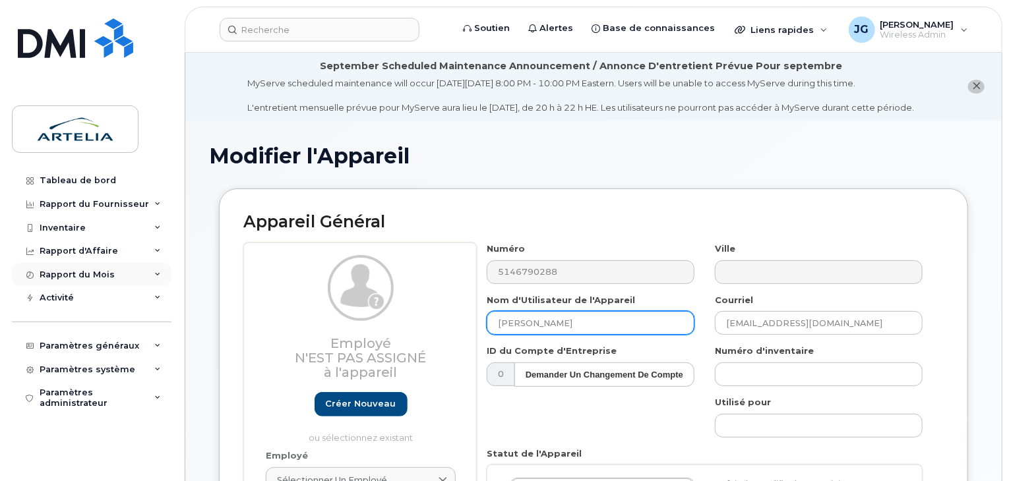
drag, startPoint x: 609, startPoint y: 321, endPoint x: 144, endPoint y: 279, distance: 467.6
type input "Ligne SPare"
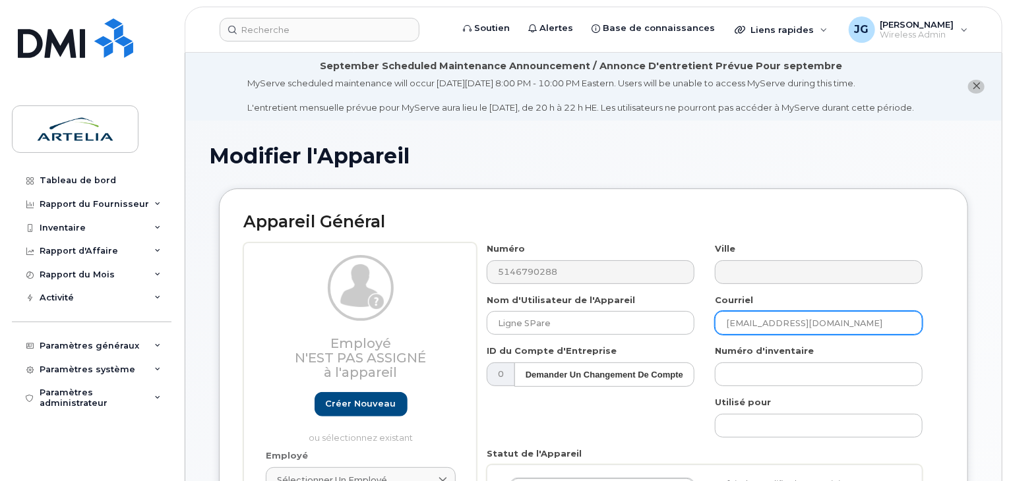
drag, startPoint x: 677, startPoint y: 317, endPoint x: 466, endPoint y: 329, distance: 210.8
click at [501, 324] on div "Numéro 5146790288 Ville Nom d'Utilisateur de l'Appareil Ligne SPare Courriel [E…" at bounding box center [705, 433] width 456 height 381
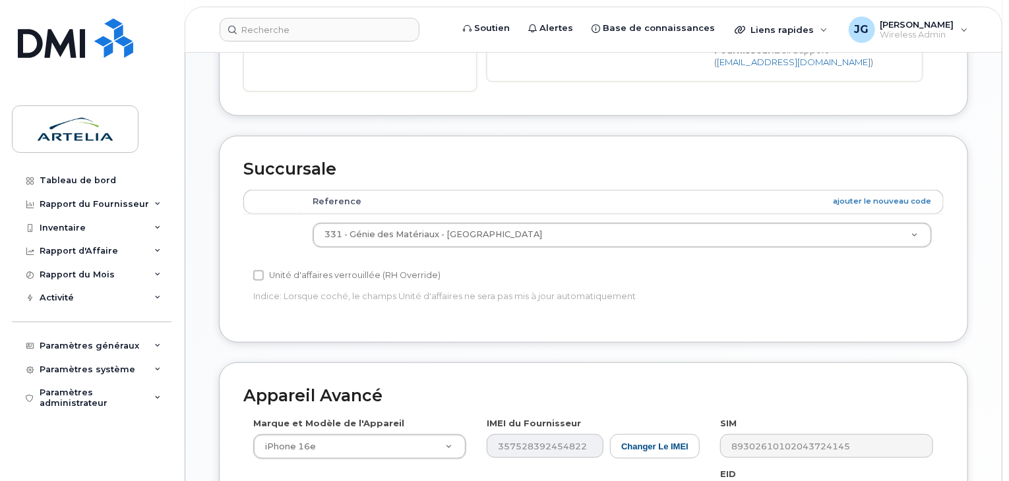
scroll to position [512, 0]
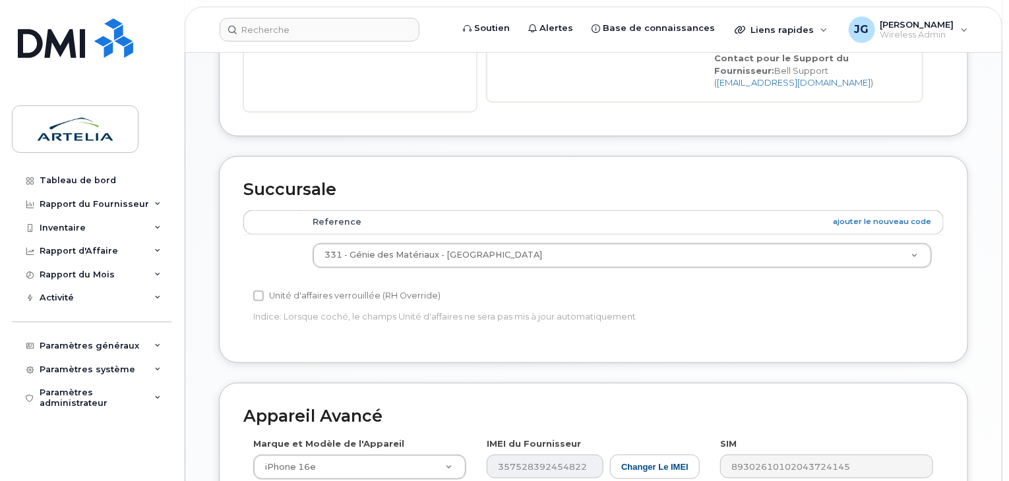
click at [608, 242] on td "331 - Génie des Matériaux - [GEOGRAPHIC_DATA] 0 015 - Direction 020 - Comptabil…" at bounding box center [622, 256] width 643 height 42
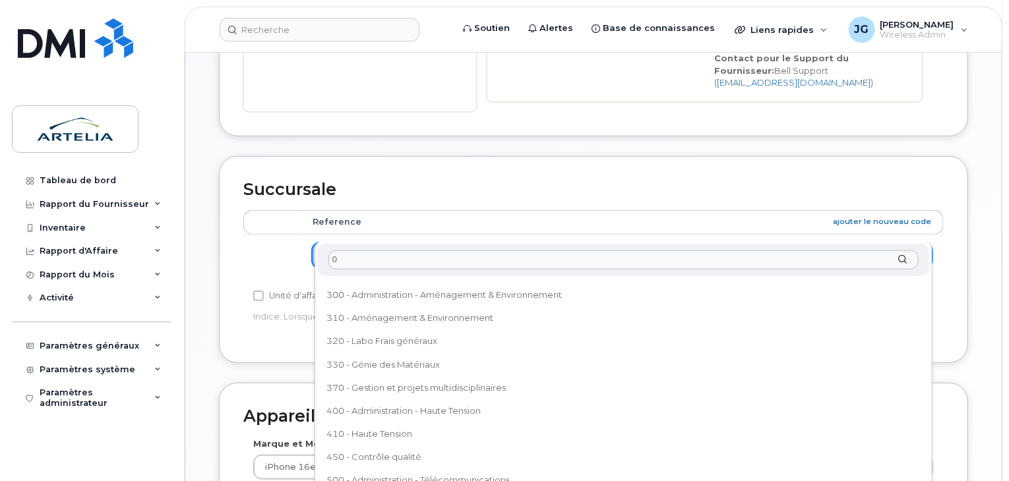
scroll to position [0, 0]
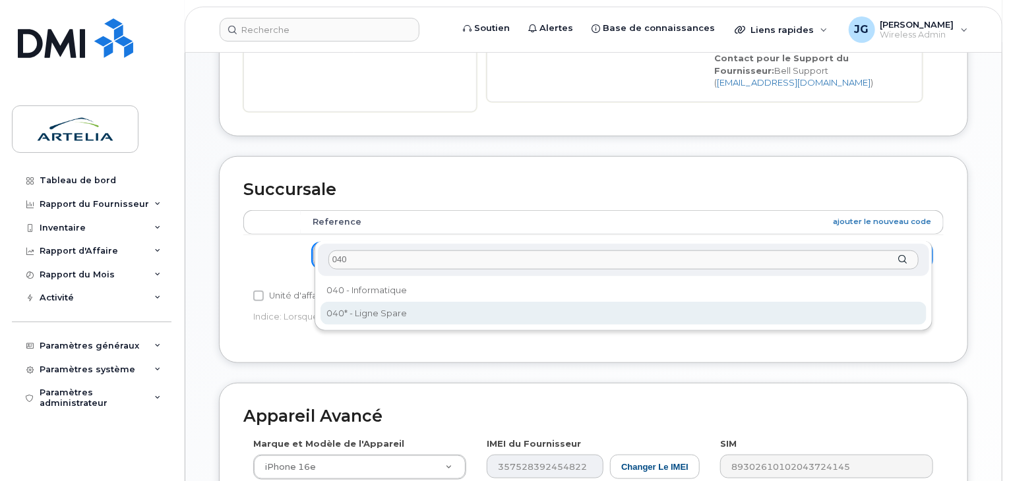
type input "040"
select select "29521960"
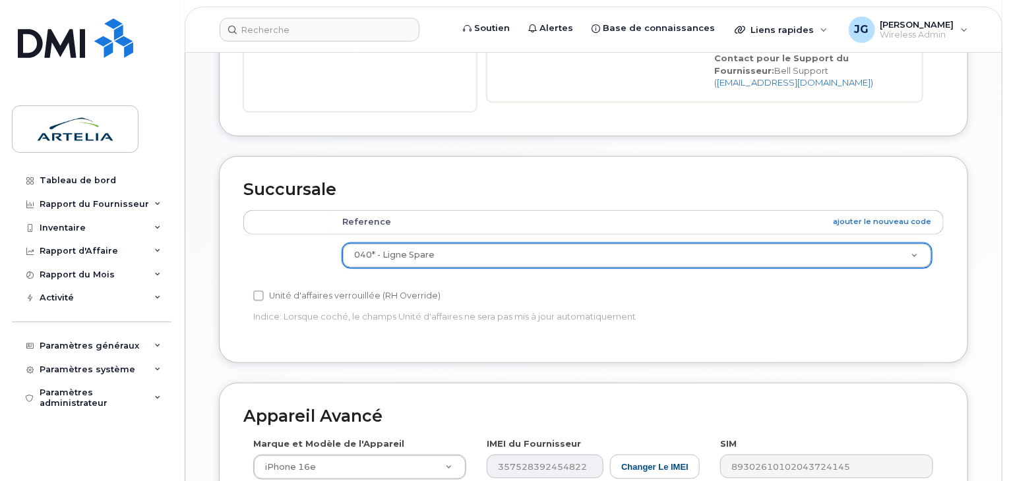
scroll to position [780, 0]
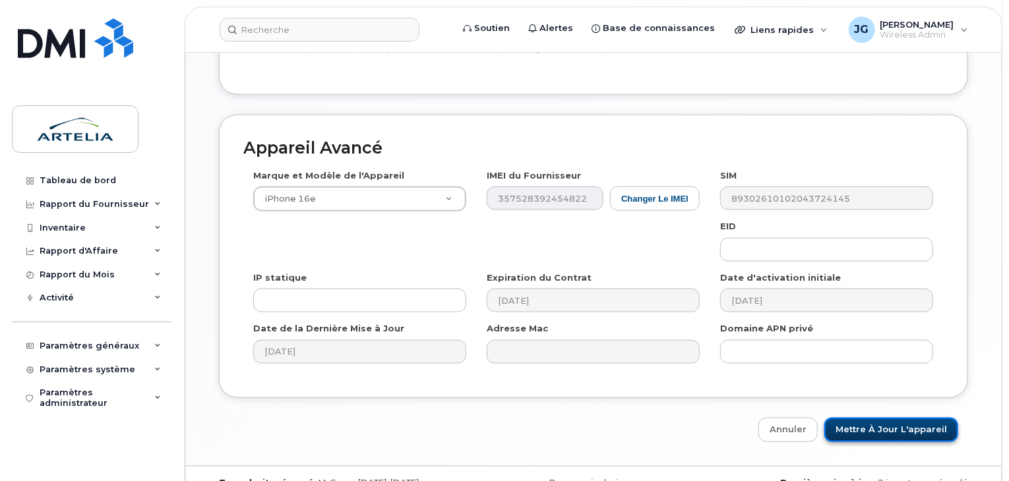
click at [929, 418] on input "Mettre à jour l'appareil" at bounding box center [891, 430] width 134 height 24
type input "Sauvegarde..."
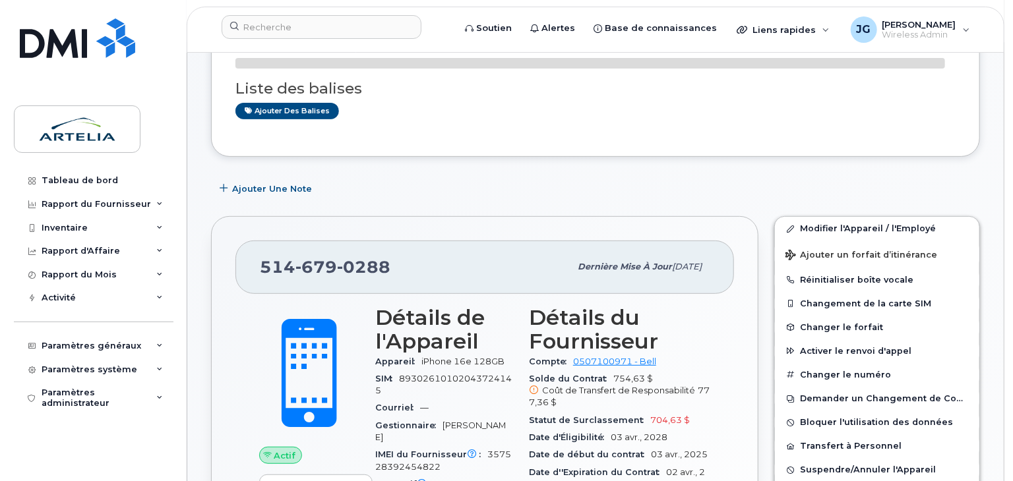
scroll to position [376, 0]
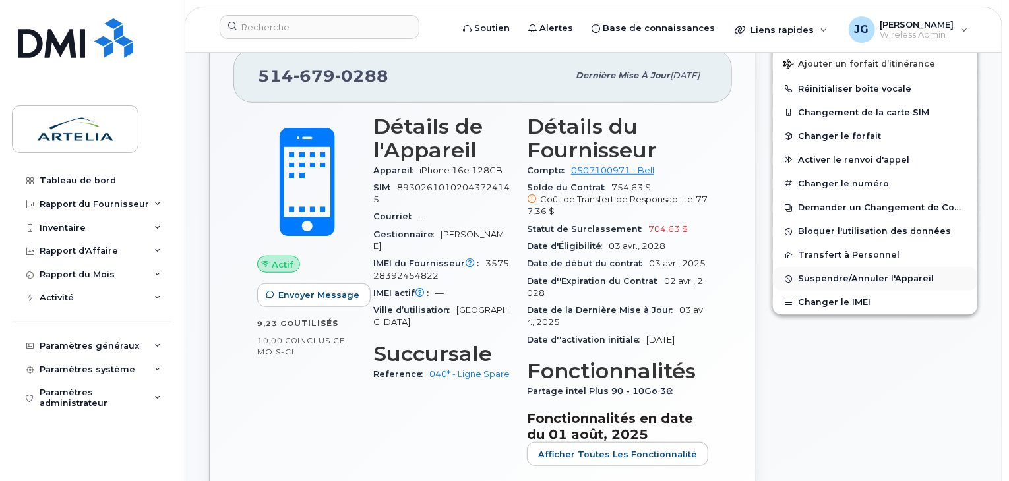
click at [847, 274] on span "Suspendre/Annuler l'Appareil" at bounding box center [866, 279] width 136 height 10
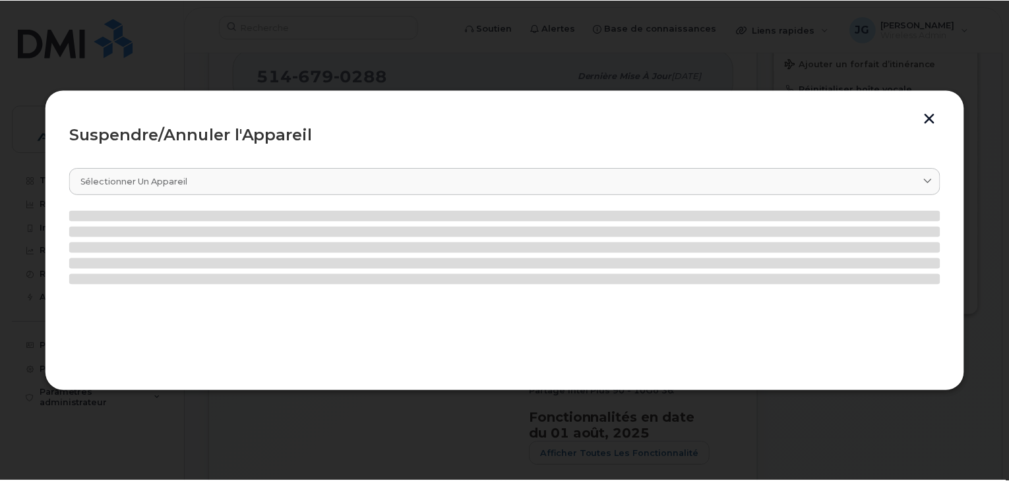
scroll to position [364, 0]
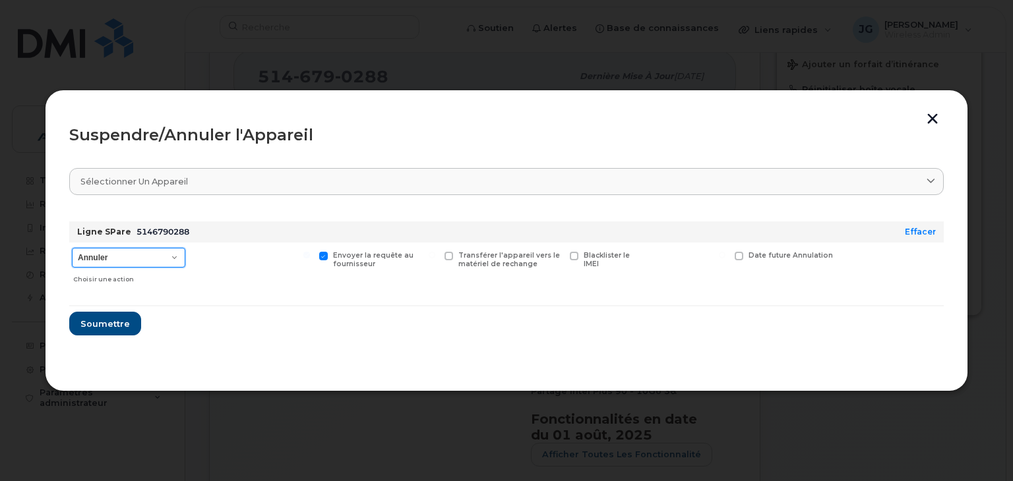
click at [137, 260] on select "Annuler Suspendre - Prolonger la suspension Suspendre - Tarif réduit Suspendre …" at bounding box center [128, 258] width 113 height 20
select select "[object Object]"
click at [72, 248] on select "Annuler Suspendre - Prolonger la suspension Suspendre - Tarif réduit Suspendre …" at bounding box center [128, 258] width 113 height 20
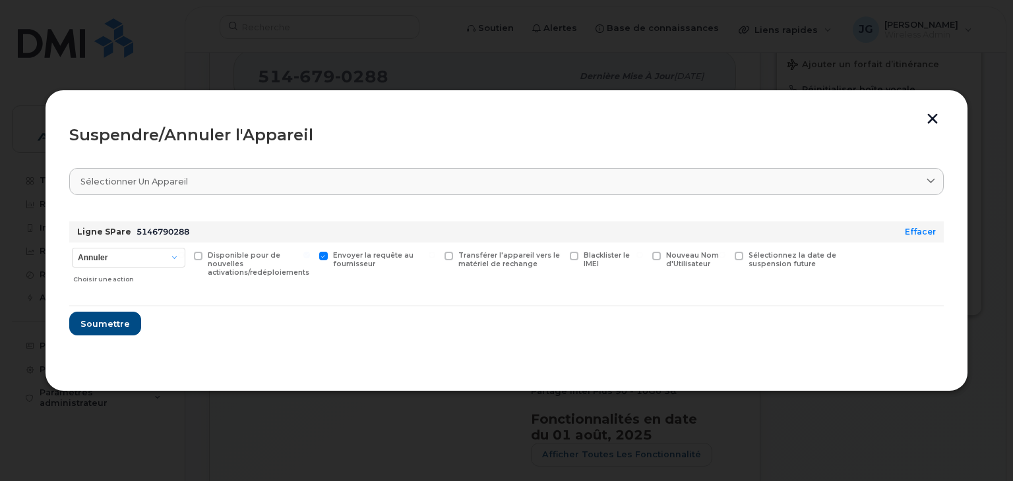
click at [820, 257] on span "Sélectionnez la date de suspension future" at bounding box center [793, 259] width 88 height 17
click at [726, 257] on input "Sélectionnez la date de suspension future" at bounding box center [722, 255] width 7 height 7
checkbox input "true"
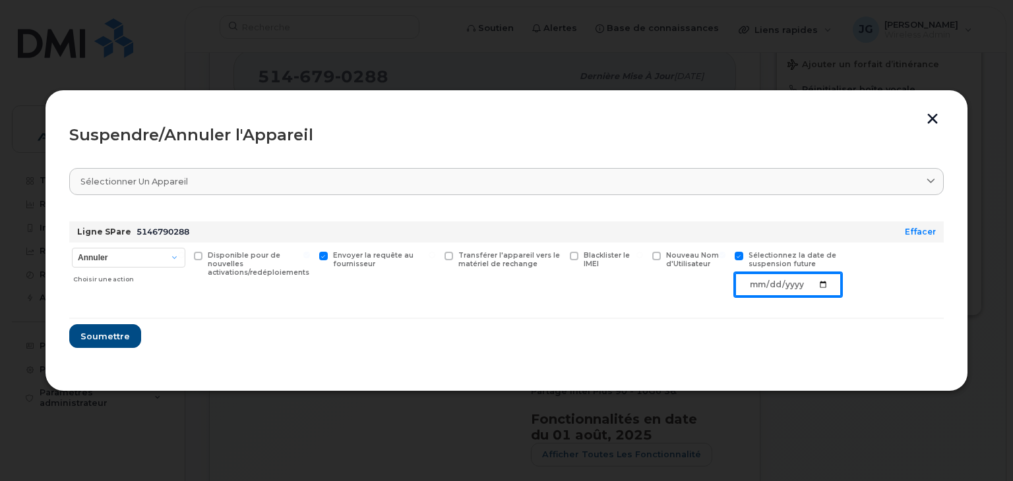
click at [831, 289] on input "date" at bounding box center [788, 285] width 107 height 24
click at [826, 280] on input "date" at bounding box center [788, 285] width 107 height 24
click at [827, 286] on input "date" at bounding box center [788, 285] width 107 height 24
type input "2025-09-12"
click at [111, 336] on span "Soumettre" at bounding box center [104, 336] width 49 height 13
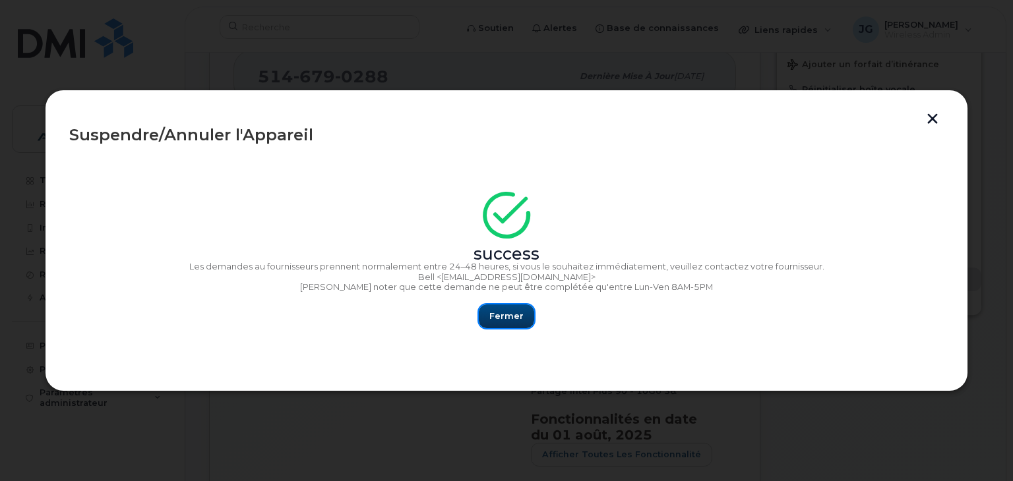
click at [503, 316] on span "Fermer" at bounding box center [506, 316] width 34 height 13
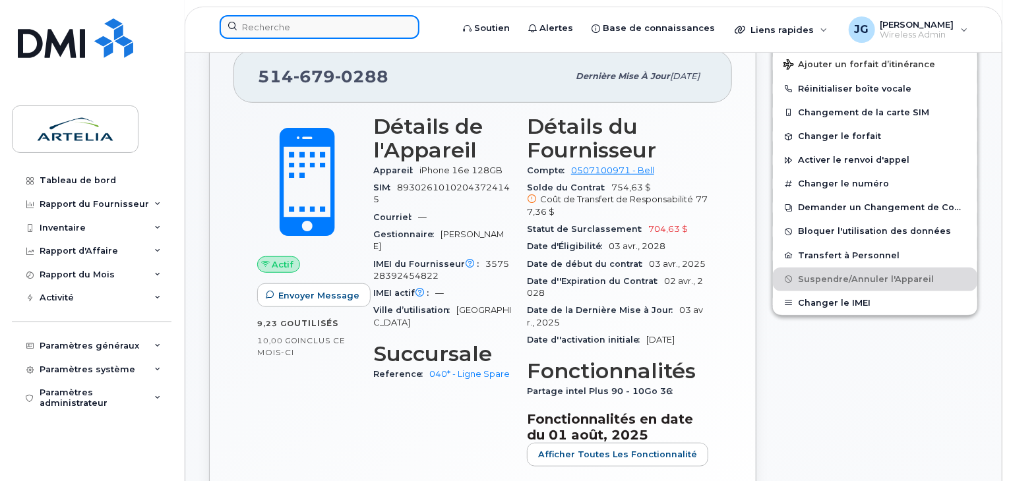
click at [334, 24] on input at bounding box center [320, 27] width 200 height 24
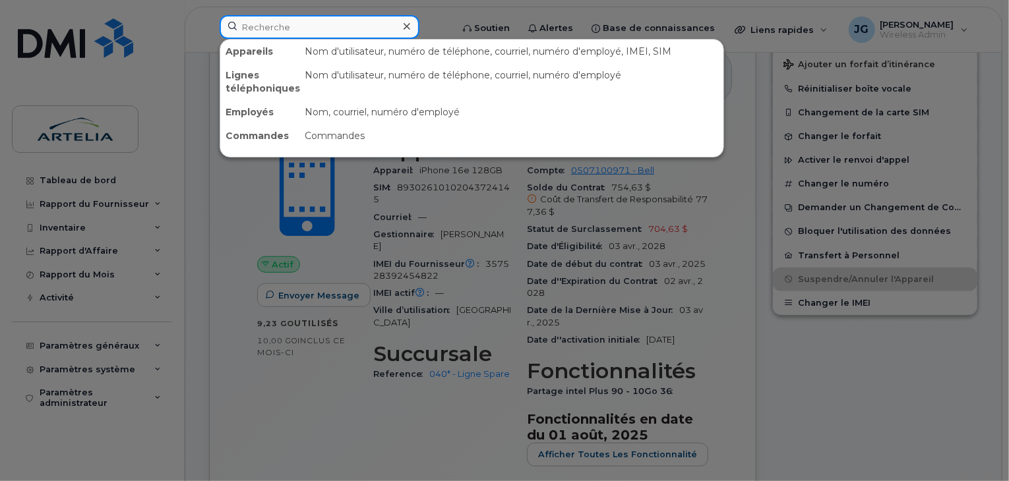
paste input "5142343625"
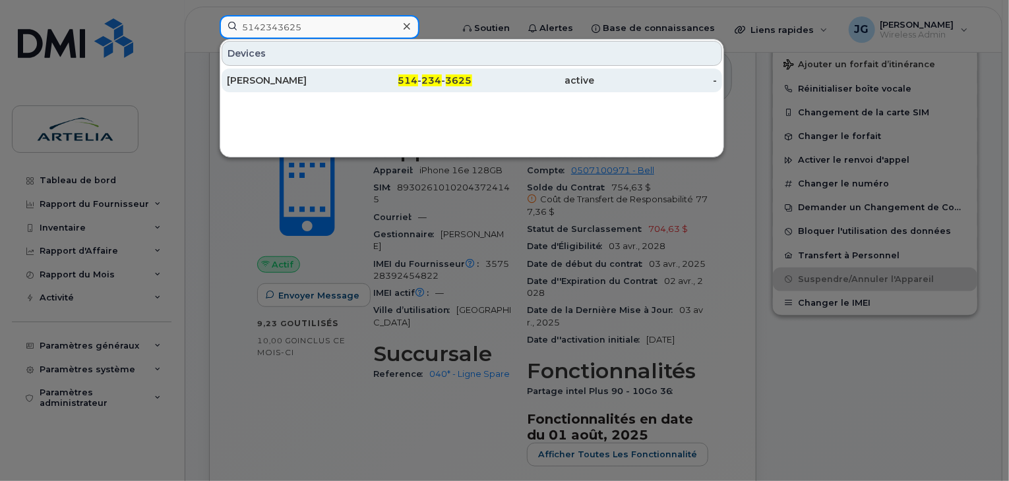
type input "5142343625"
click at [325, 77] on div "[PERSON_NAME]" at bounding box center [288, 80] width 123 height 13
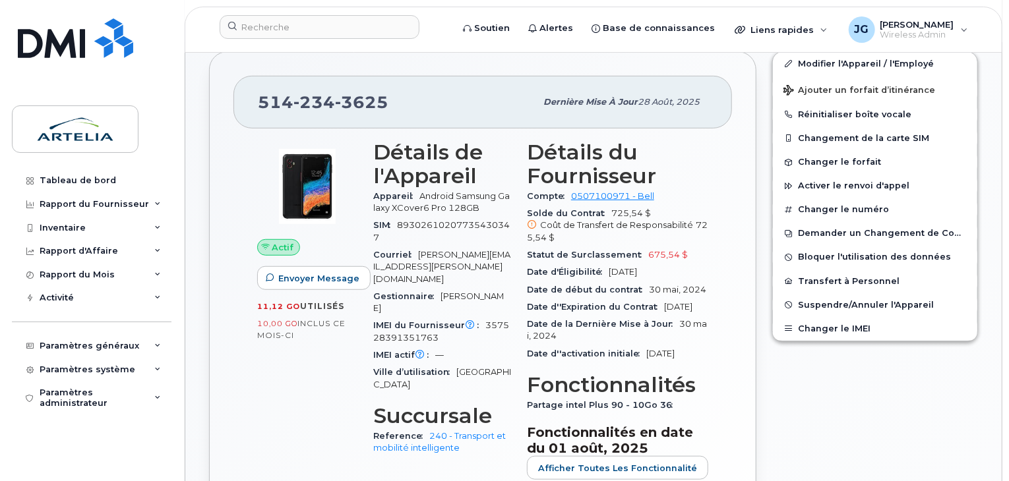
scroll to position [272, 0]
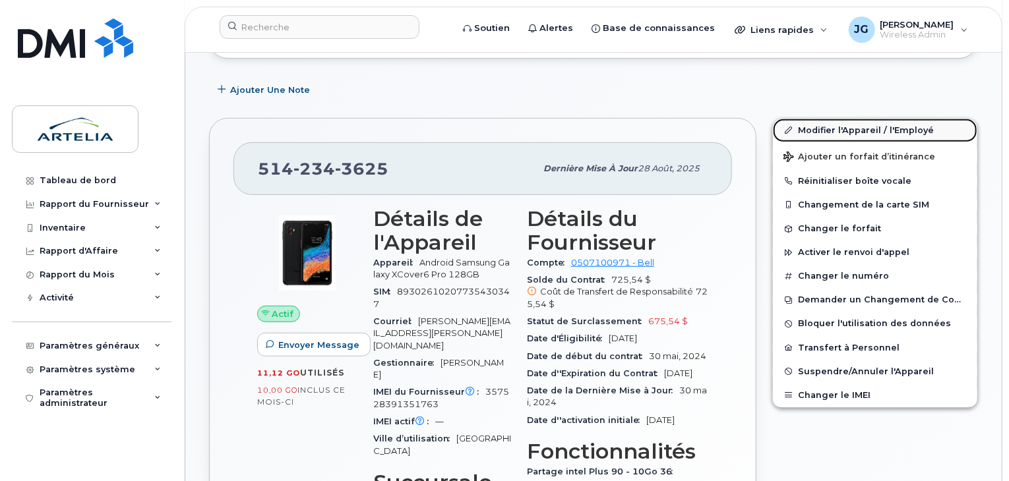
click at [856, 123] on link "Modifier l'Appareil / l'Employé" at bounding box center [875, 131] width 204 height 24
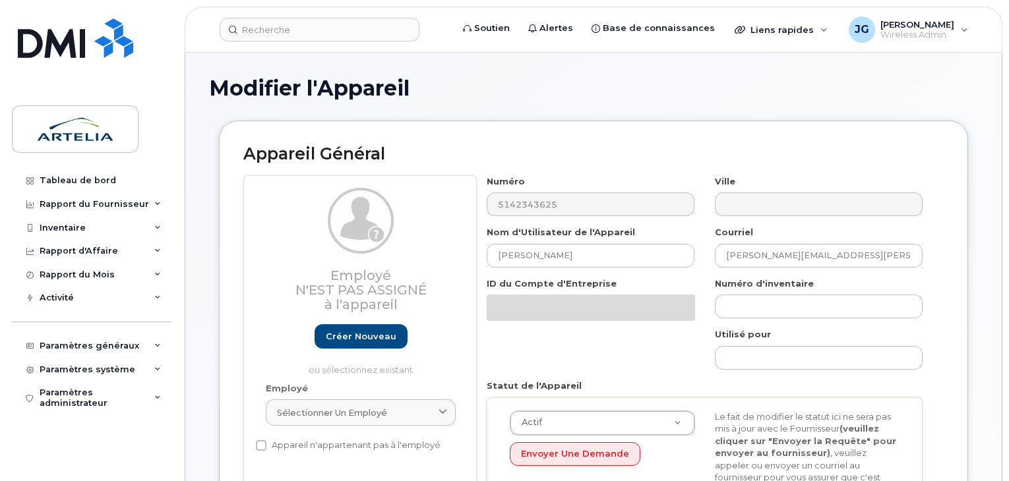
select select "29521991"
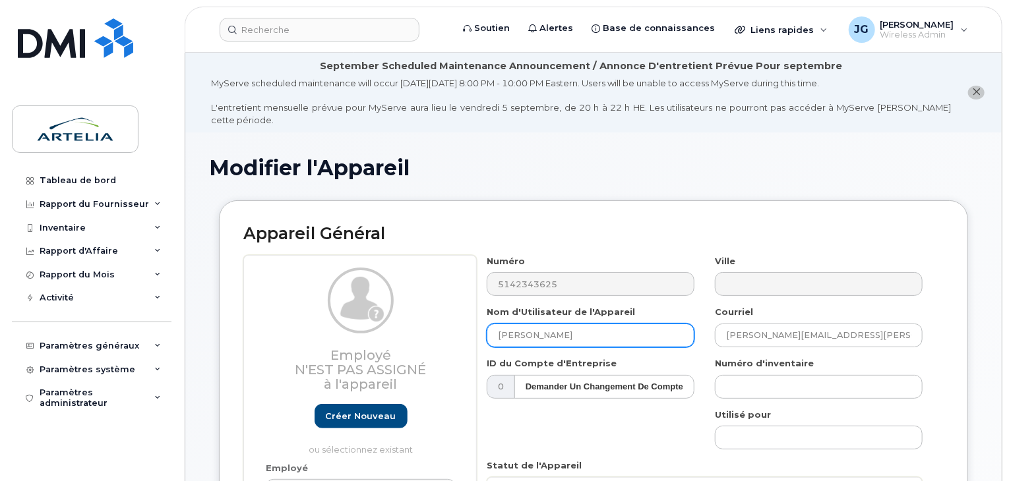
drag, startPoint x: 594, startPoint y: 323, endPoint x: 214, endPoint y: 297, distance: 380.7
click at [390, 307] on div "Employé N'est pas assigné à l'appareil Créer nouveau ou sélectionnez existant E…" at bounding box center [593, 445] width 700 height 381
type input ":"
type input "Ligne spare"
drag, startPoint x: 912, startPoint y: 325, endPoint x: 548, endPoint y: 314, distance: 363.6
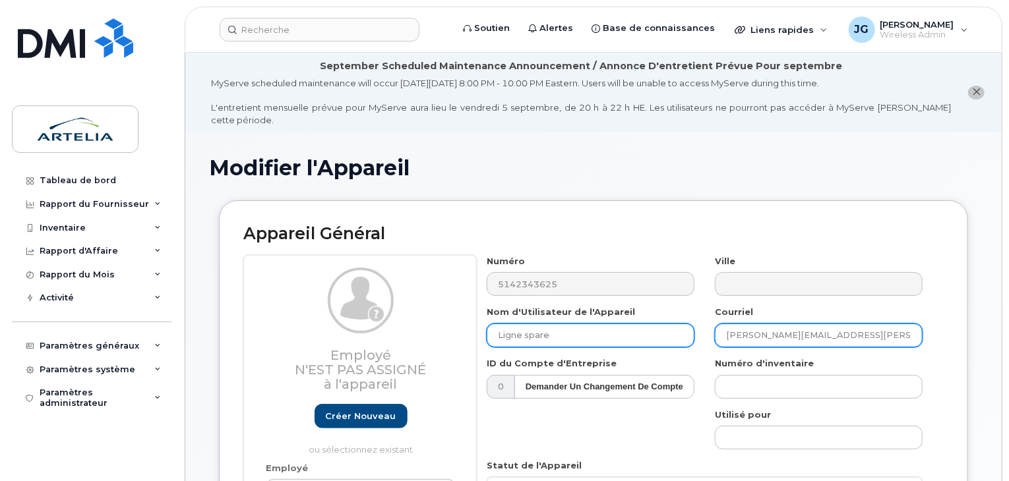
click at [548, 314] on div "Numéro 5142343625 Ville Nom d'Utilisateur de l'Appareil Ligne spare Courriel ma…" at bounding box center [705, 445] width 456 height 381
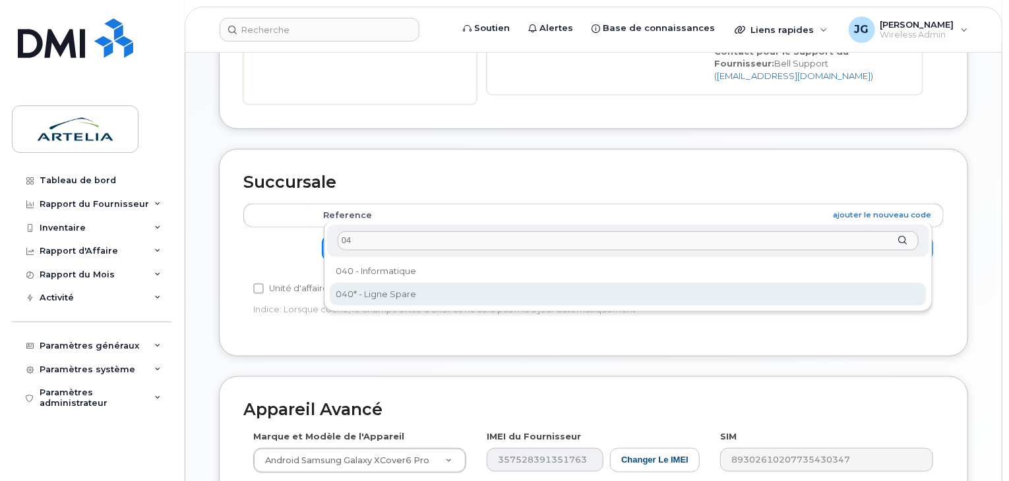
type input "04"
select select "29521960"
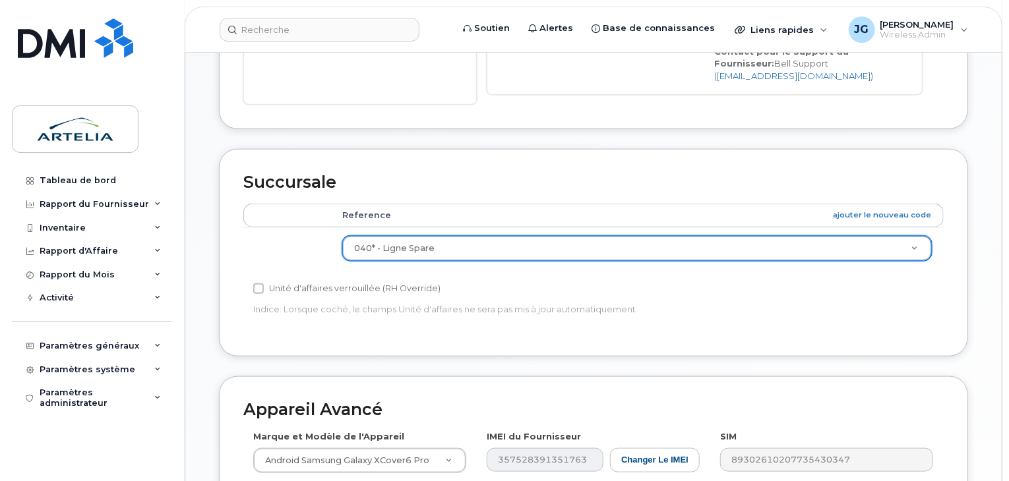
scroll to position [780, 0]
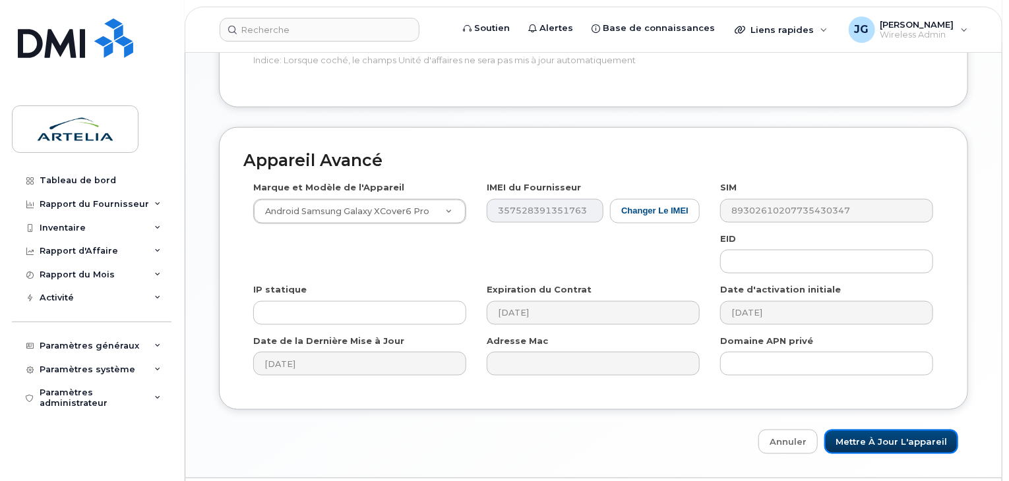
click at [903, 390] on div "Appareil Avancé Marque et Modèle de l'Appareil Android Samsung Galaxy XCover6 P…" at bounding box center [593, 291] width 769 height 328
click at [886, 430] on input "Mettre à jour l'appareil" at bounding box center [891, 442] width 134 height 24
type input "Sauvegarde..."
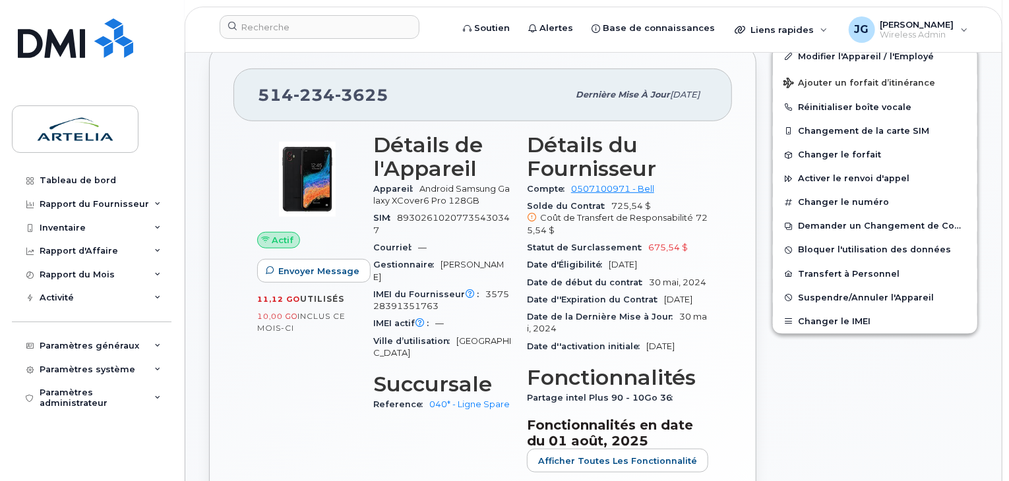
scroll to position [243, 0]
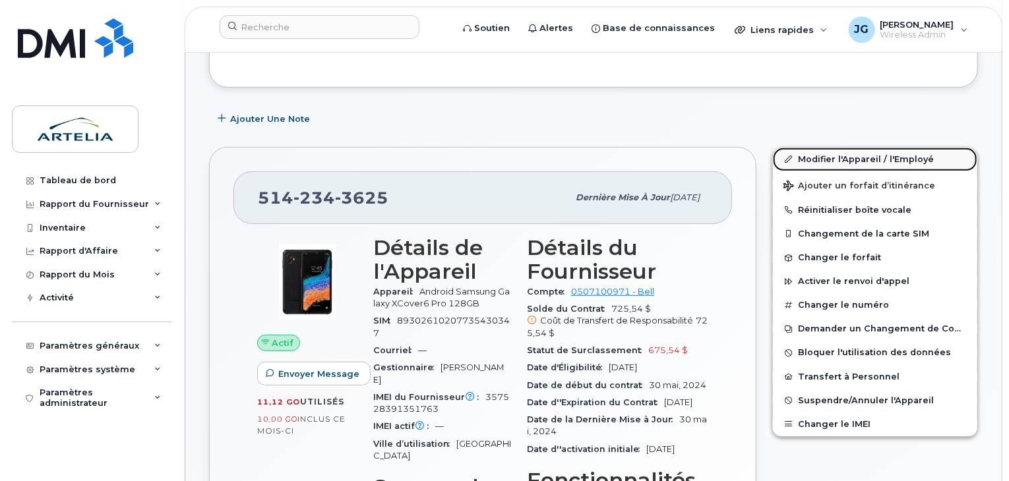
click at [868, 148] on link "Modifier l'Appareil / l'Employé" at bounding box center [875, 160] width 204 height 24
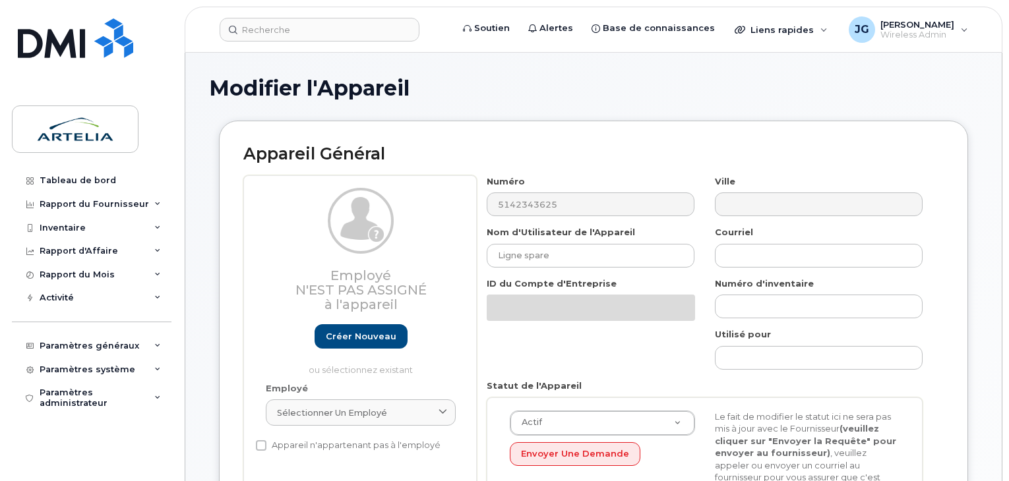
select select "29521960"
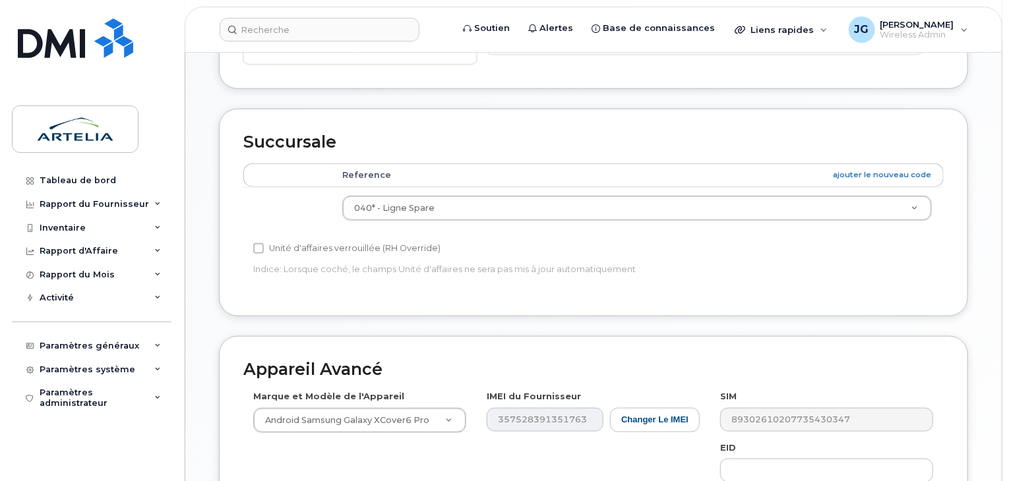
scroll to position [780, 0]
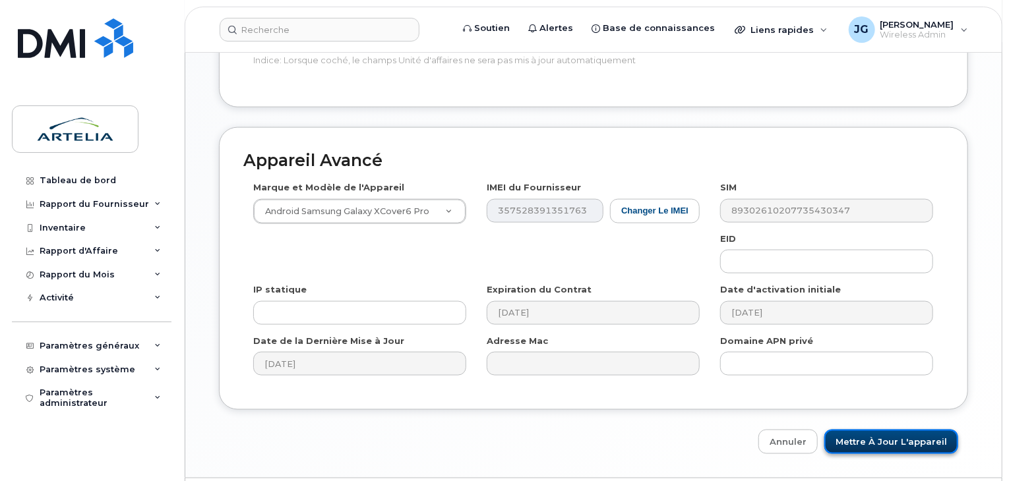
click at [902, 430] on input "Mettre à jour l'appareil" at bounding box center [891, 442] width 134 height 24
type input "Sauvegarde..."
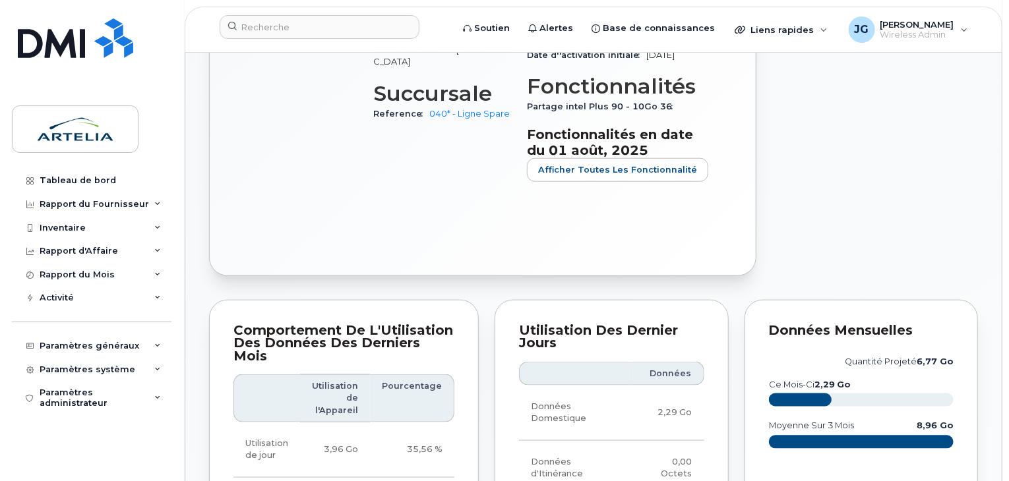
scroll to position [625, 0]
drag, startPoint x: 1006, startPoint y: 140, endPoint x: 1012, endPoint y: 93, distance: 47.8
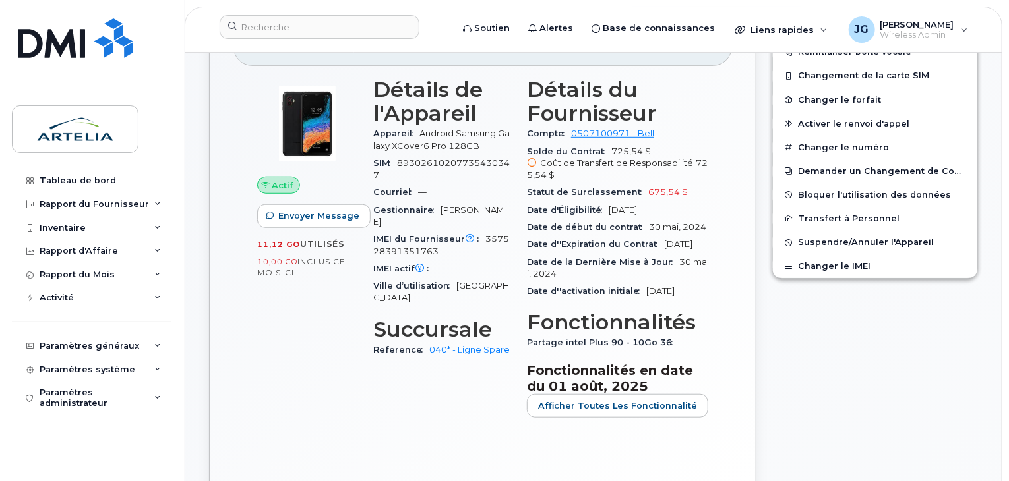
scroll to position [376, 0]
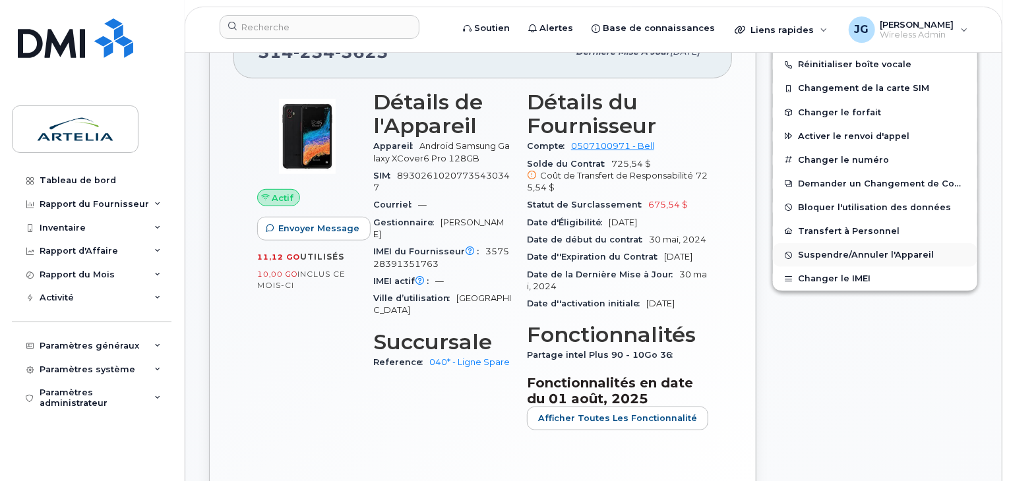
click at [891, 257] on span "Suspendre/Annuler l'Appareil" at bounding box center [866, 256] width 136 height 10
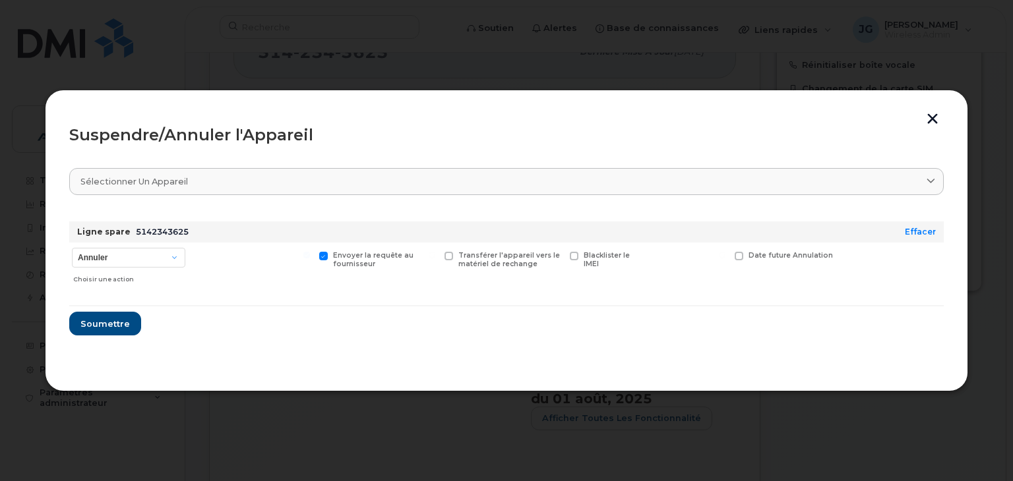
click at [143, 273] on div "Choisir une action" at bounding box center [129, 277] width 112 height 16
click at [148, 267] on div "Annuler Suspendre - Prolonger la suspension Suspendre - Tarif réduit Suspendre …" at bounding box center [128, 266] width 119 height 47
click at [148, 266] on select "Annuler Suspendre - Prolonger la suspension Suspendre - Tarif réduit Suspendre …" at bounding box center [128, 258] width 113 height 20
select select "[object Object]"
click at [72, 248] on select "Annuler Suspendre - Prolonger la suspension Suspendre - Tarif réduit Suspendre …" at bounding box center [128, 258] width 113 height 20
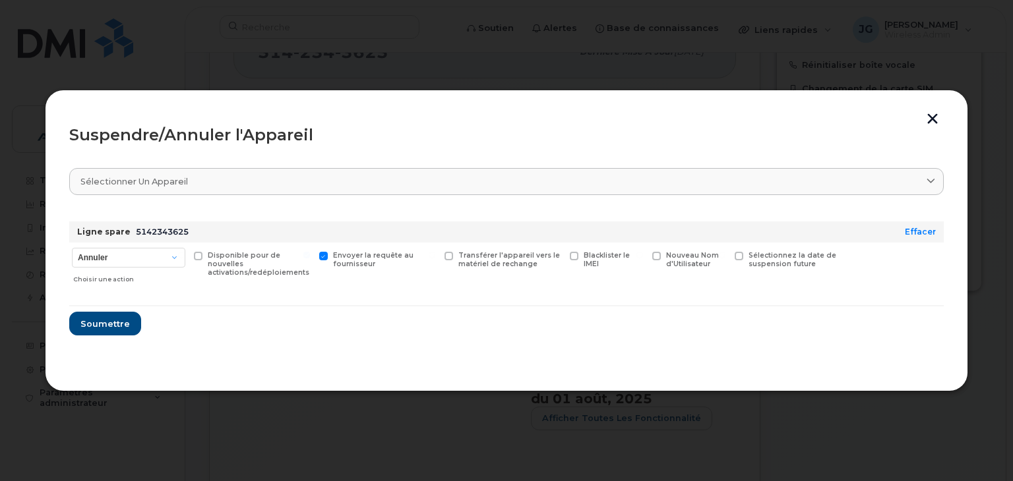
click at [784, 266] on span "Sélectionnez la date de suspension future" at bounding box center [793, 259] width 88 height 17
click at [726, 259] on input "Sélectionnez la date de suspension future" at bounding box center [722, 255] width 7 height 7
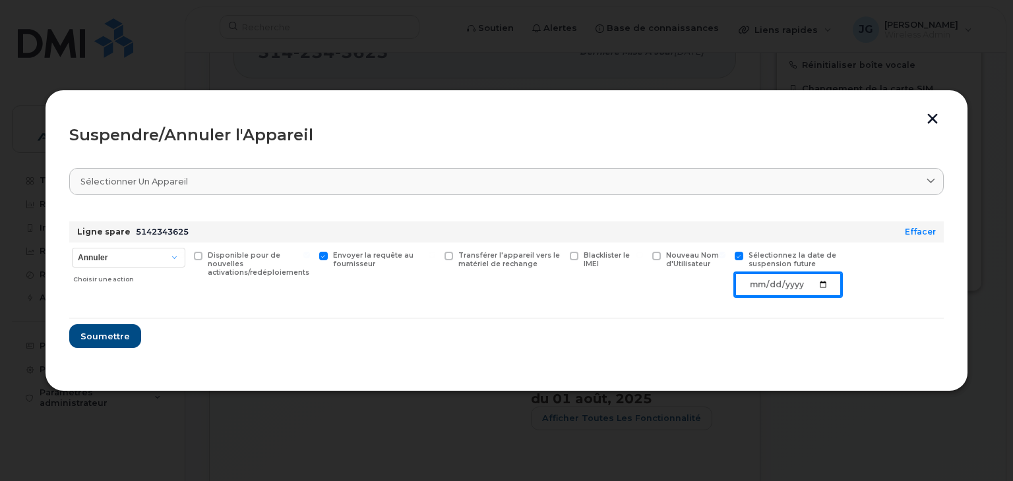
click at [826, 282] on input "date" at bounding box center [788, 285] width 107 height 24
click at [820, 282] on input "date" at bounding box center [788, 285] width 107 height 24
click at [540, 312] on form "Ligne spare 5142343625 Effacer Annuler Suspendre - Prolonger la suspension Susp…" at bounding box center [506, 279] width 875 height 137
click at [762, 251] on span "Sélectionnez la date de suspension future" at bounding box center [793, 259] width 88 height 17
click at [726, 252] on input "Sélectionnez la date de suspension future" at bounding box center [722, 255] width 7 height 7
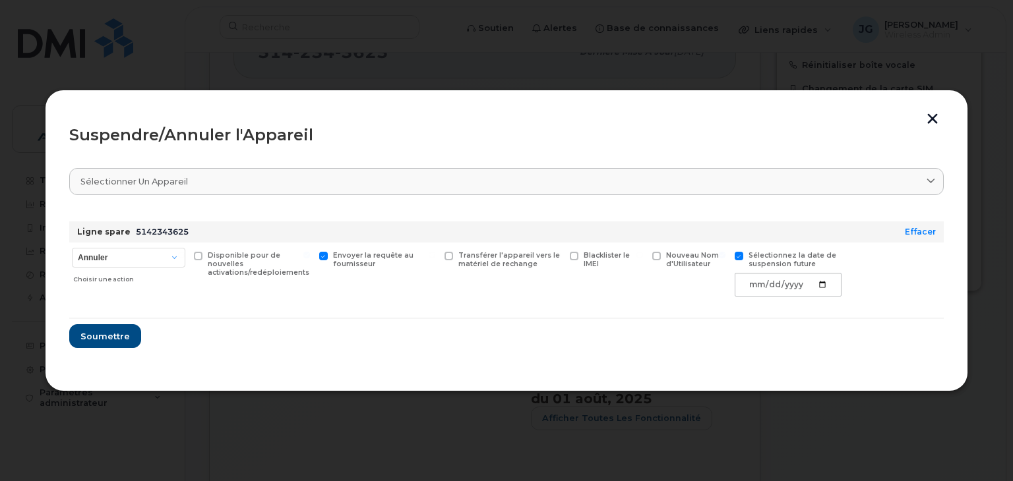
checkbox input "false"
click at [100, 326] on span "Soumettre" at bounding box center [104, 324] width 49 height 13
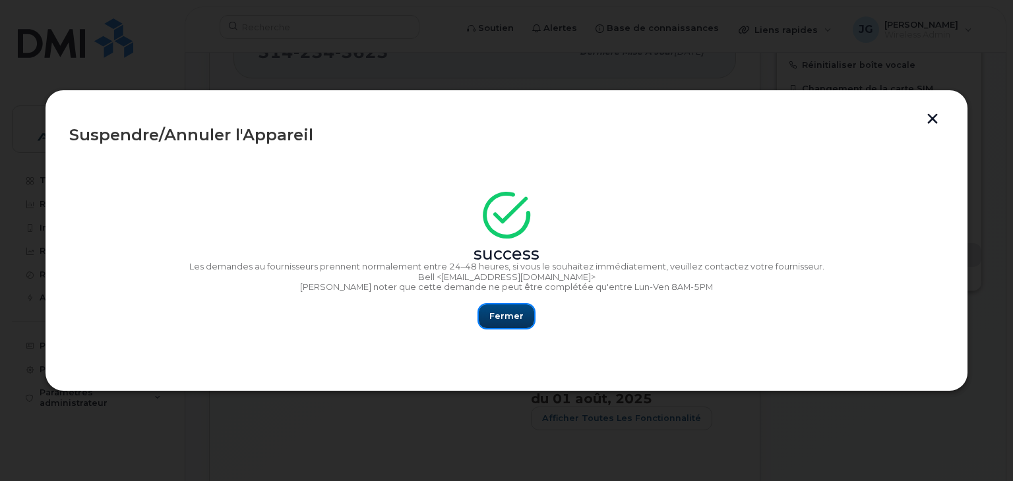
click at [501, 312] on span "Fermer" at bounding box center [506, 316] width 34 height 13
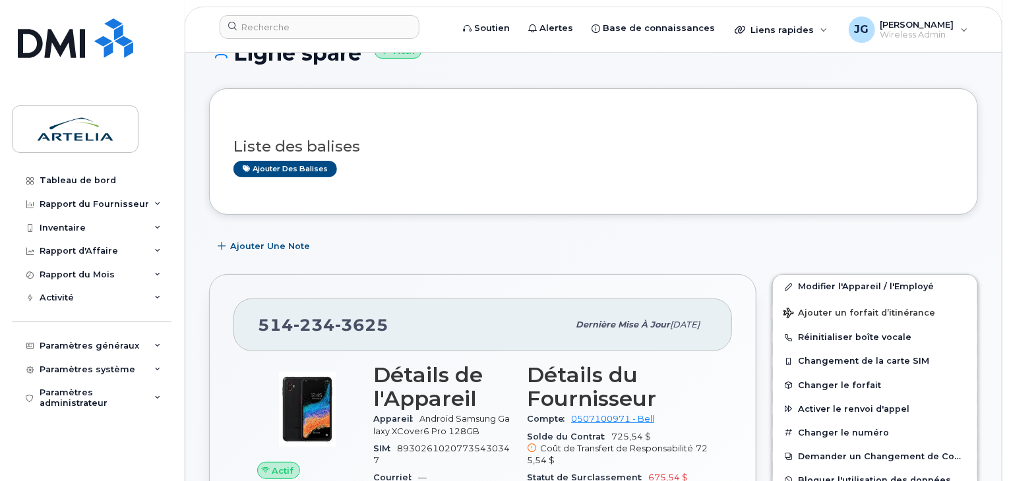
scroll to position [66, 0]
